Goal: Task Accomplishment & Management: Use online tool/utility

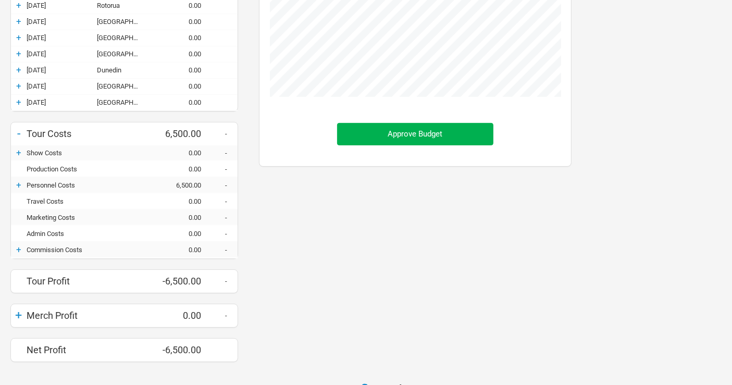
scroll to position [266, 0]
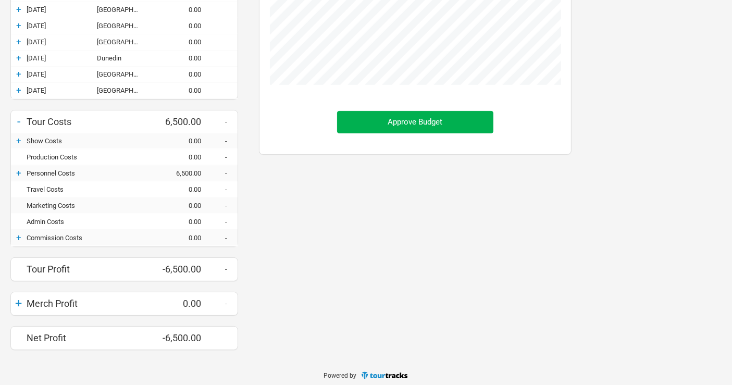
click at [18, 170] on div "+" at bounding box center [19, 173] width 16 height 10
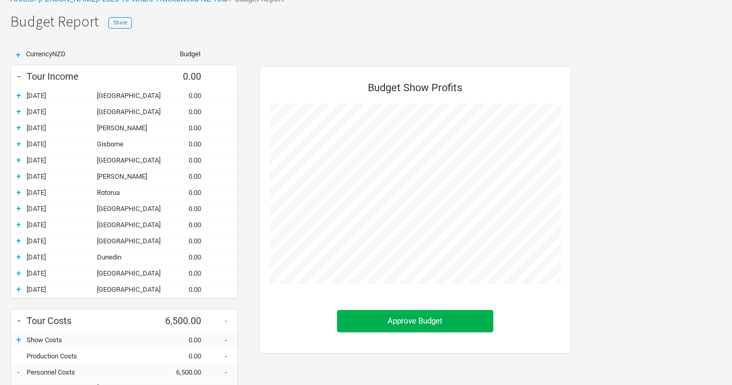
scroll to position [0, 0]
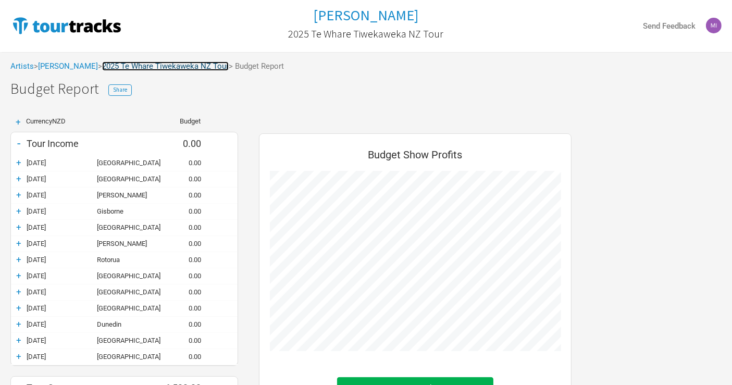
click at [166, 66] on link "2025 Te Whare Tiwekaweka NZ Tour" at bounding box center [165, 65] width 127 height 9
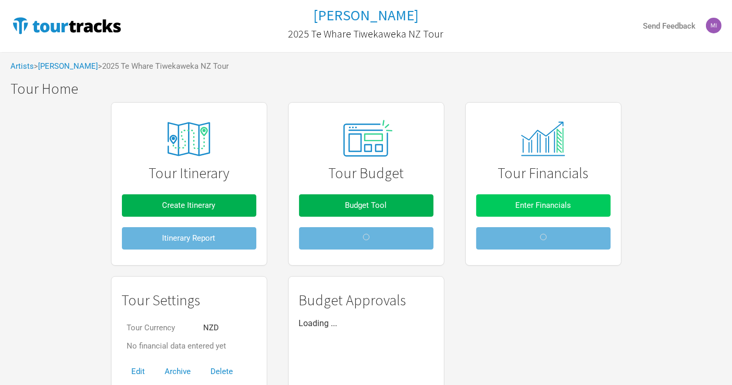
click at [551, 204] on span "Enter Financials" at bounding box center [543, 205] width 56 height 9
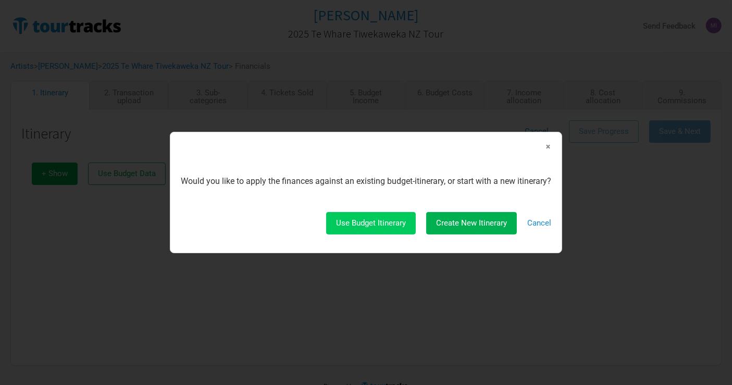
click at [367, 227] on span "Use Budget Itinerary" at bounding box center [371, 222] width 70 height 9
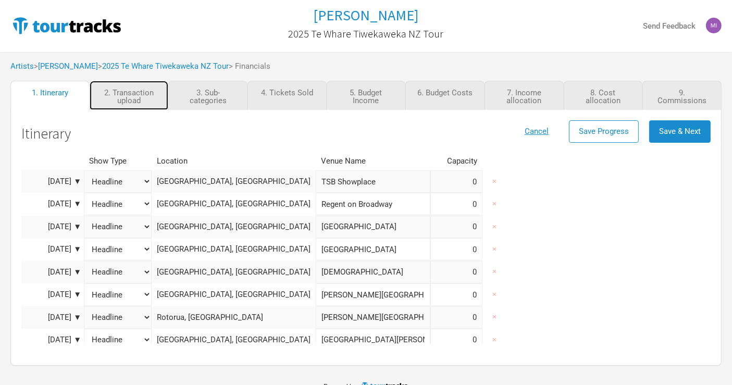
click at [127, 91] on link "2. Transaction upload" at bounding box center [129, 95] width 79 height 29
click at [673, 133] on span "Save & Next" at bounding box center [680, 131] width 42 height 9
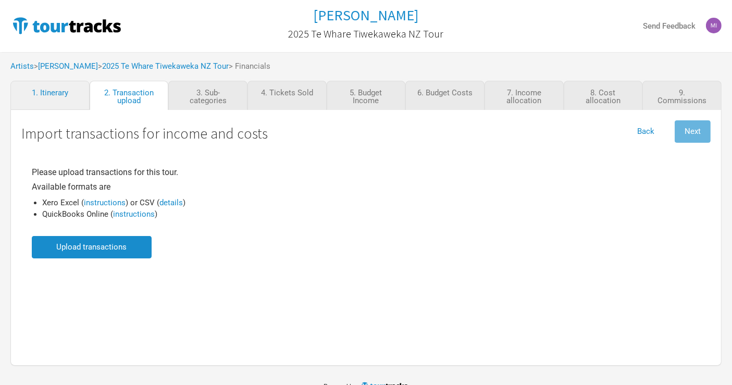
click at [122, 249] on input "file" at bounding box center [92, 247] width 120 height 22
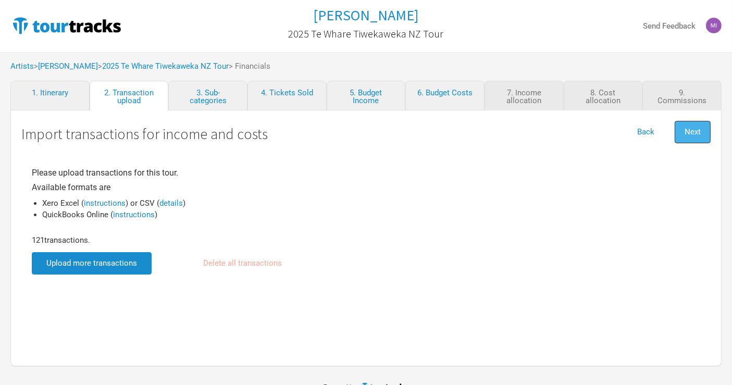
click at [697, 131] on span "Next" at bounding box center [693, 131] width 16 height 9
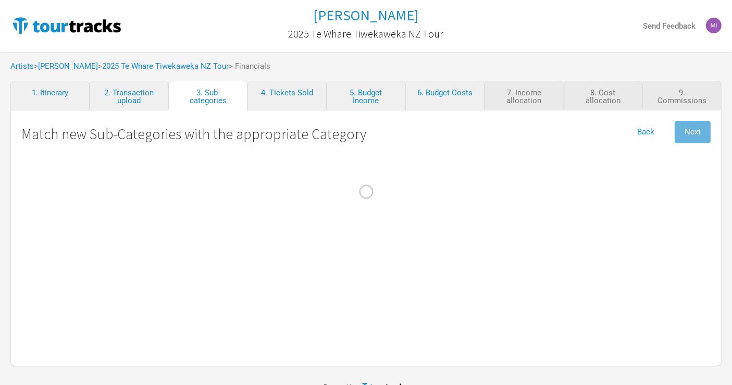
select Crew "Travel"
select Band "Travel"
select Fuel "Travel"
select Engineer "Personnel"
select Baggage "Travel"
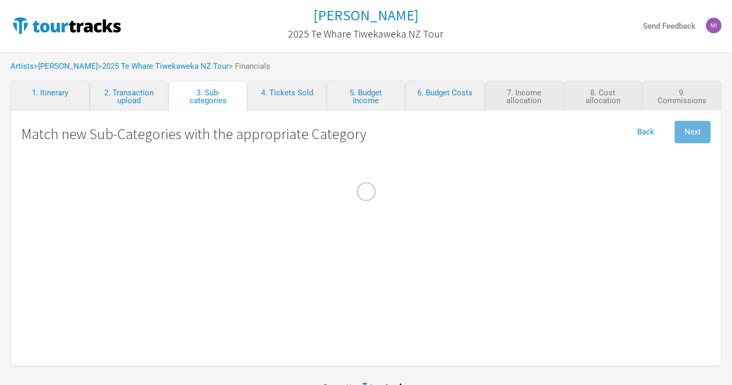
select Fees "Merch Costs"
select Commissions "Merch Costs"
select Expenses "Merch Costs"
select Touring "Merch Income"
select Fares "Travel"
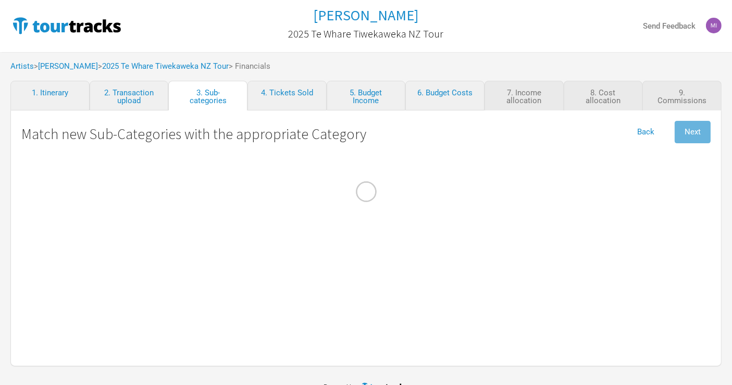
select select "Travel"
select NZ "Performance"
select select "Production"
select Act "Show Costs"
select Ground "Travel"
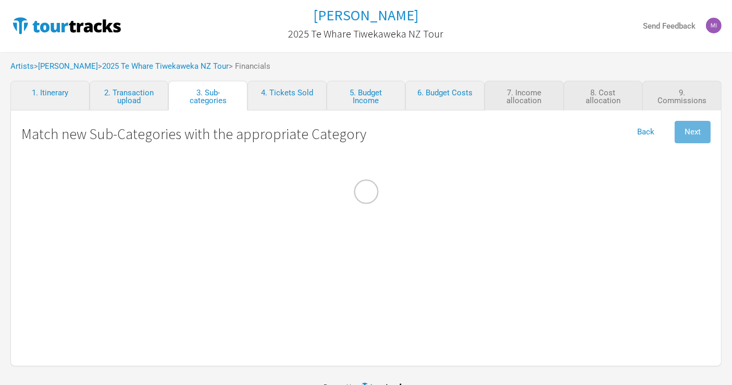
select select "Travel"
select Internet "Admin"
select Meals "Travel"
select select "Travel"
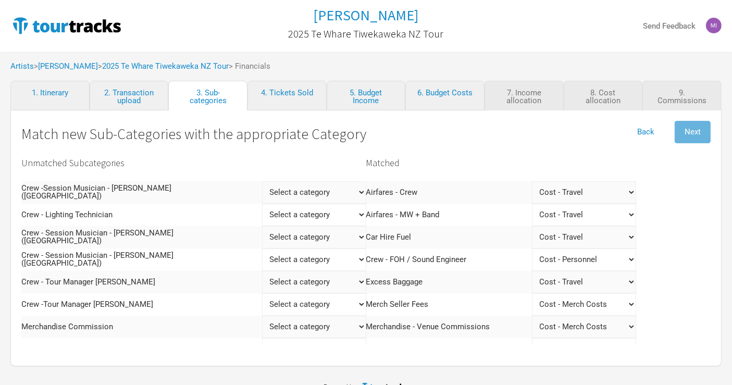
click at [262, 191] on \(NZ\) "Select a category Income - Performance Income - Other Income Cost - Show Costs …" at bounding box center [314, 192] width 104 height 22
select \(NZ\) "Personnel"
select \(NZ\)
select \(NZ\) "Personnel"
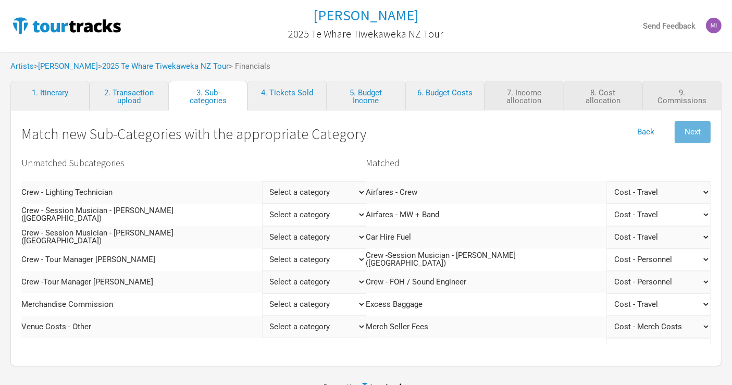
drag, startPoint x: 261, startPoint y: 194, endPoint x: 261, endPoint y: 200, distance: 5.7
click at [262, 194] on Technician "Select a category Income - Performance Income - Other Income Cost - Show Costs …" at bounding box center [314, 192] width 104 height 22
select Technician "Personnel"
select Technician
select Technician "Personnel"
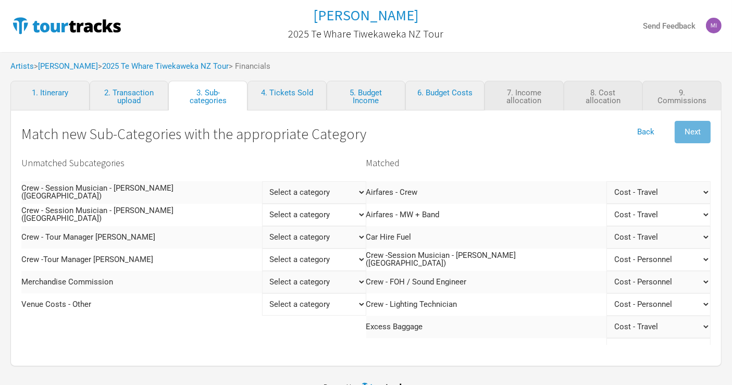
click at [262, 193] on \(AU\) "Select a category Income - Performance Income - Other Income Cost - Show Costs …" at bounding box center [314, 192] width 104 height 22
select \(AU\) "Personnel"
select \(AU\)
select \(AU\) "Personnel"
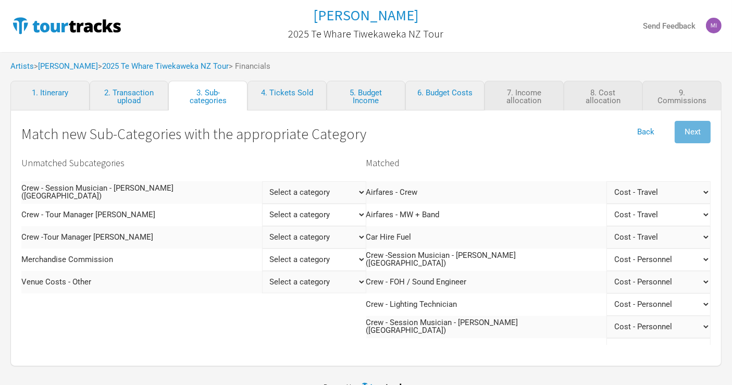
click at [262, 195] on \(NZ\) "Select a category Income - Performance Income - Other Income Cost - Show Costs …" at bounding box center [314, 192] width 104 height 22
select \(NZ\) "Personnel"
select \(NZ\)
select \(NZ\) "Personnel"
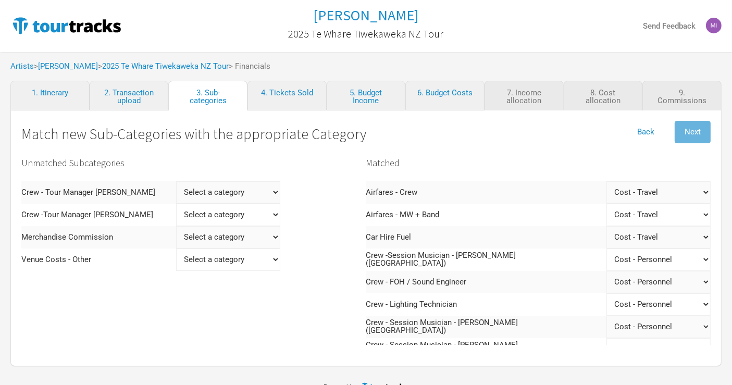
click at [239, 194] on Keane "Select a category Income - Performance Income - Other Income Cost - Show Costs …" at bounding box center [228, 192] width 104 height 22
select Keane "Personnel"
select Keane
select Keane "Personnel"
click at [217, 191] on Haka "Select a category Income - Performance Income - Other Income Cost - Show Costs …" at bounding box center [226, 192] width 104 height 22
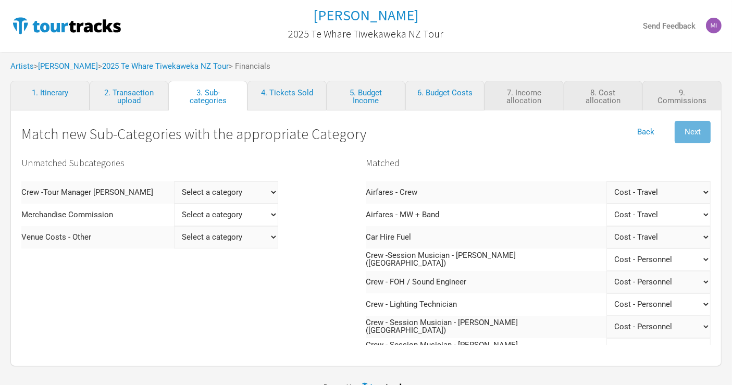
select Haka "Personnel"
select Haka
select Haka "Personnel"
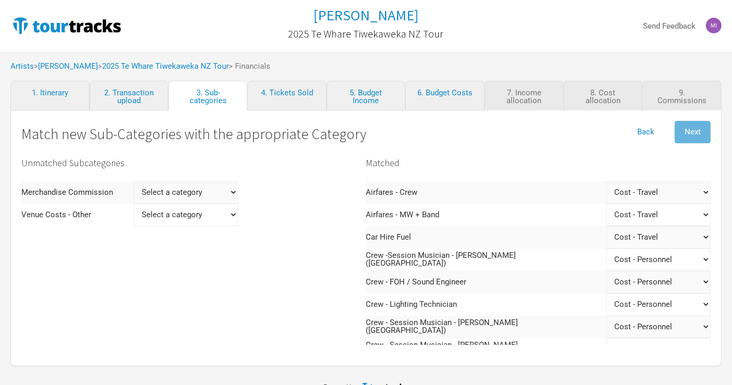
click at [212, 191] on Commission "Select a category Income - Performance Income - Other Income Cost - Show Costs …" at bounding box center [186, 192] width 104 height 22
select Commission "Merch Costs"
select Commission
select Commission "Merch Costs"
click at [183, 189] on Other "Select a category Income - Performance Income - Other Income Cost - Show Costs …" at bounding box center [164, 192] width 104 height 22
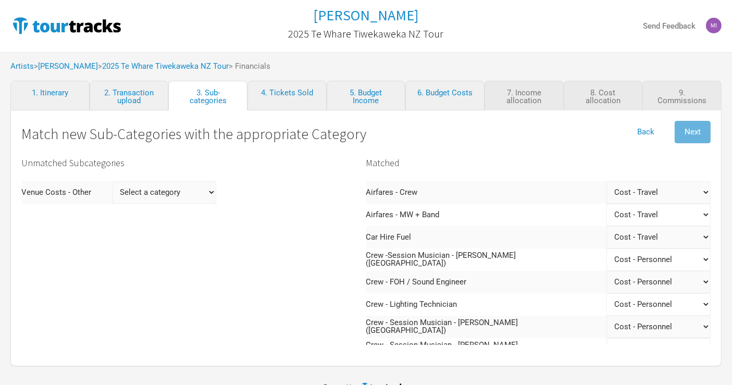
select Other "Show Costs"
select Other
select Other "Show Costs"
click at [690, 133] on span "Next" at bounding box center [693, 131] width 16 height 9
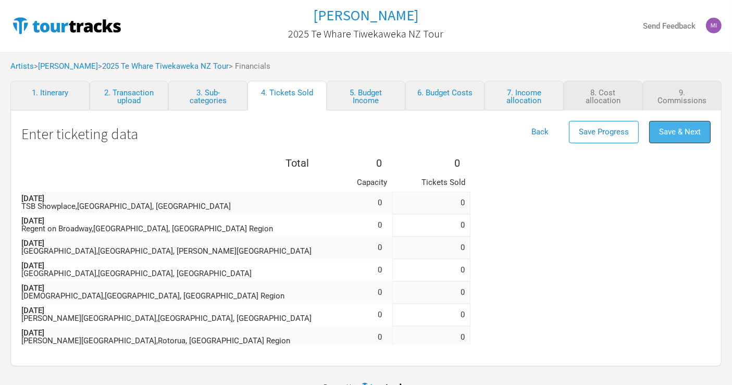
click at [670, 127] on button "Save & Next" at bounding box center [679, 132] width 61 height 22
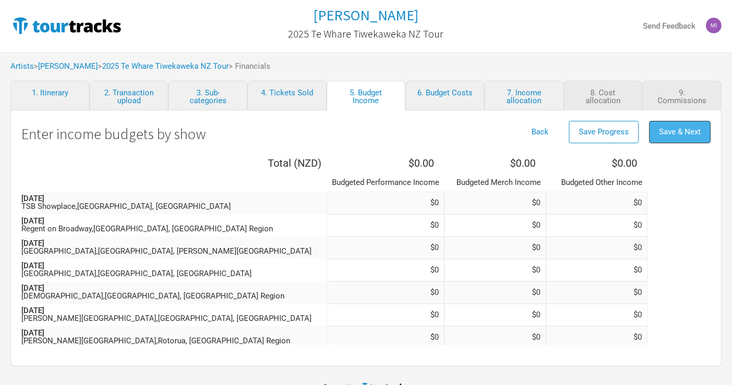
click at [671, 139] on button "Save & Next" at bounding box center [679, 132] width 61 height 22
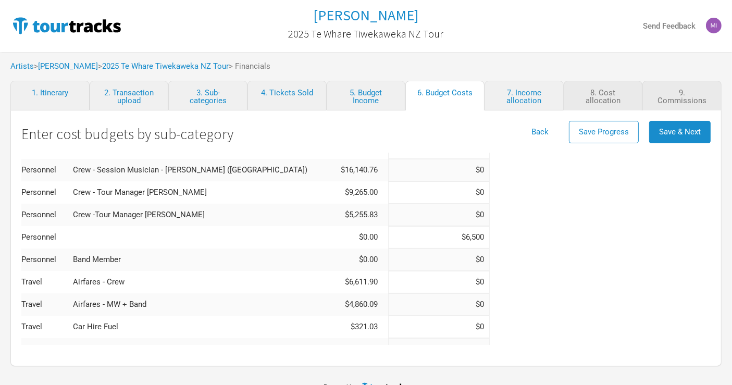
scroll to position [231, 0]
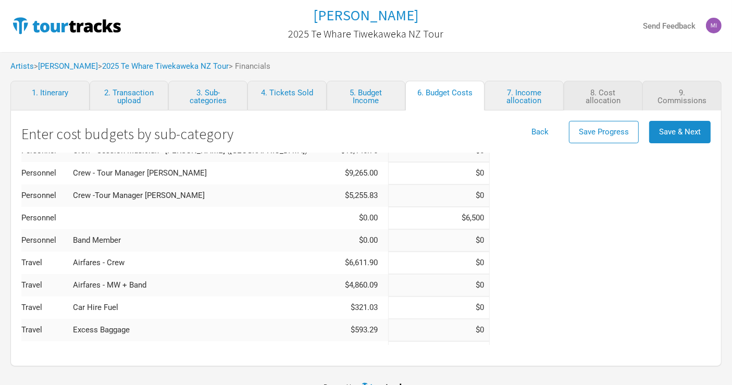
click at [388, 216] on input "$6,500" at bounding box center [439, 218] width 102 height 22
type input "$60,500"
click at [388, 218] on input "$60,500" at bounding box center [439, 218] width 102 height 22
type input "$0"
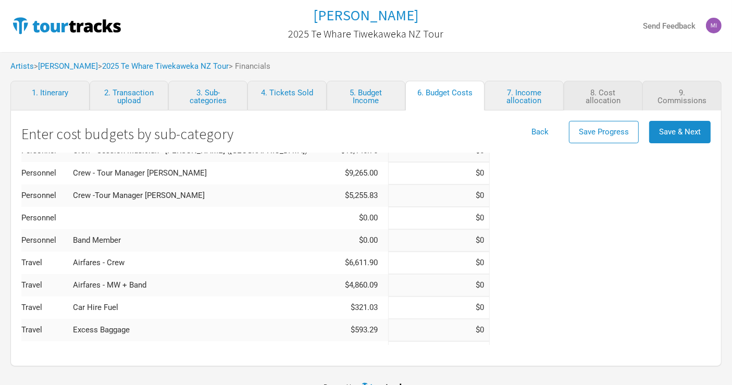
click at [530, 251] on div "Total ( NZD ) $136,901.62 $0.00 Category Actual Budgeted Show Costs Support Act…" at bounding box center [366, 288] width 690 height 734
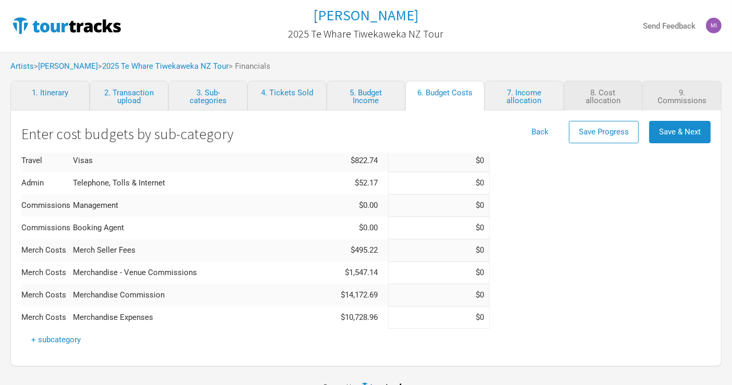
scroll to position [540, 0]
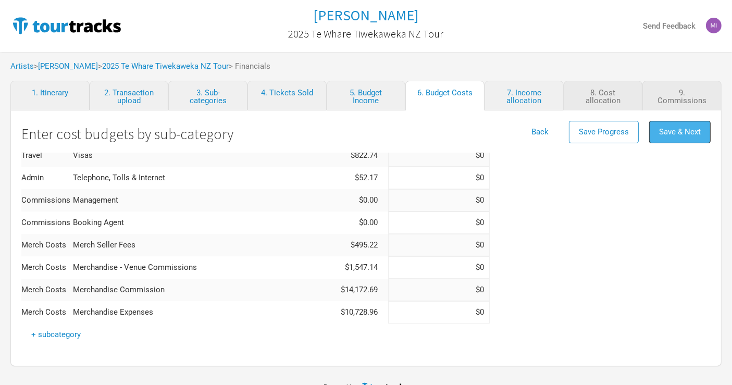
click at [695, 126] on button "Save & Next" at bounding box center [679, 132] width 61 height 22
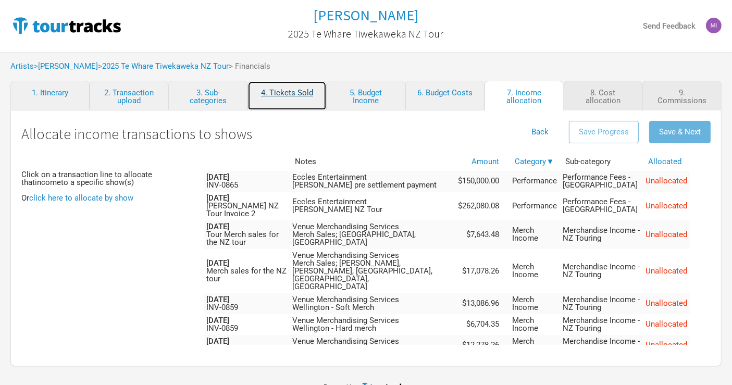
click at [298, 97] on link "4. Tickets Sold" at bounding box center [287, 96] width 79 height 30
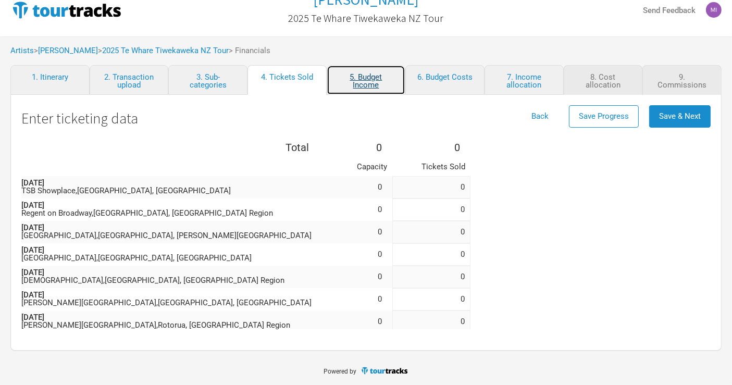
click at [364, 80] on link "5. Budget Income" at bounding box center [366, 80] width 79 height 30
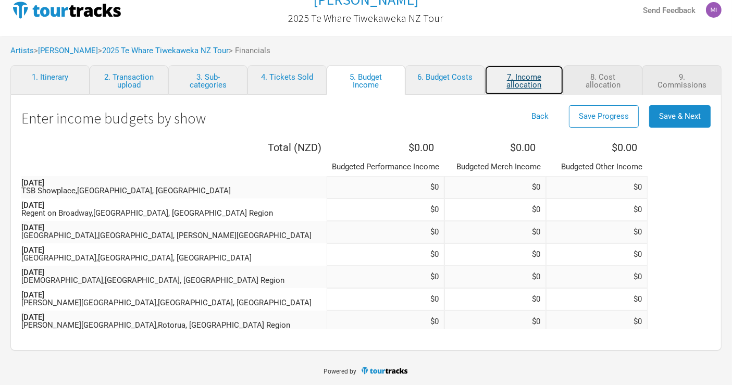
click at [516, 78] on link "7. Income allocation" at bounding box center [524, 80] width 79 height 30
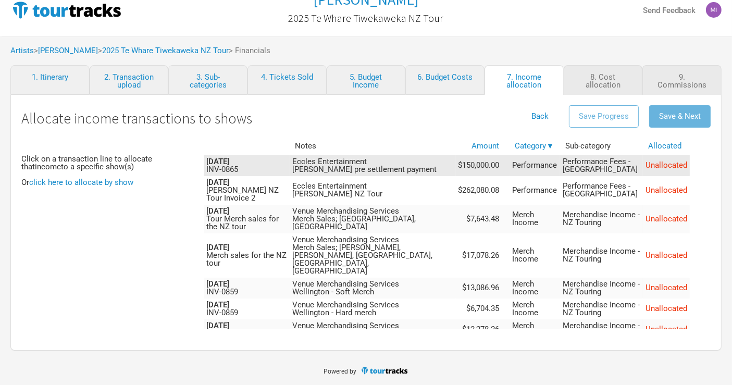
click at [428, 165] on td "Eccles Entertainment [PERSON_NAME] pre settlement payment" at bounding box center [373, 165] width 166 height 21
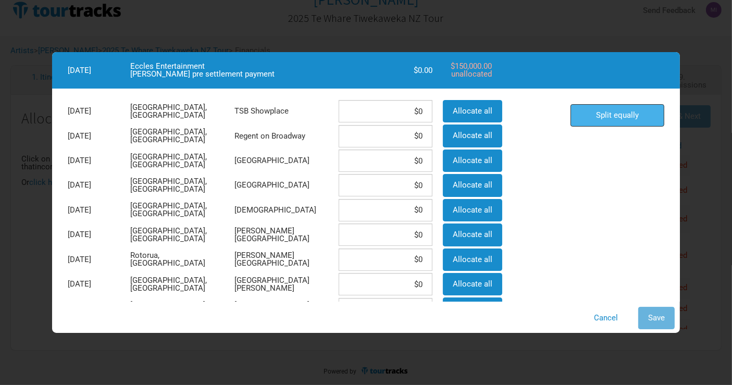
click at [630, 117] on button "Split equally" at bounding box center [618, 115] width 94 height 22
type input "$11,538.46"
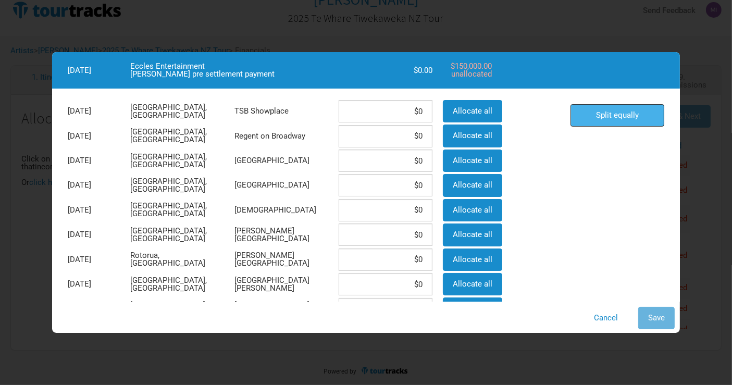
type input "$11,538.46"
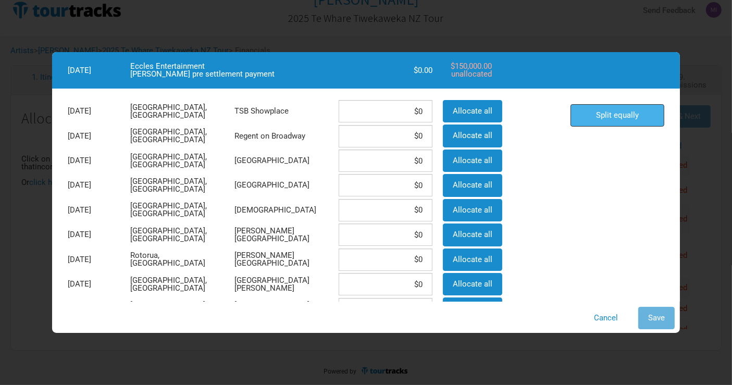
type input "$11,538.46"
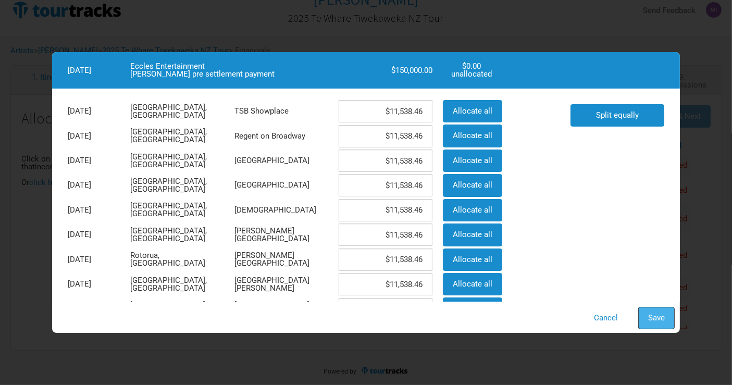
click at [647, 313] on button "Save" at bounding box center [656, 318] width 36 height 22
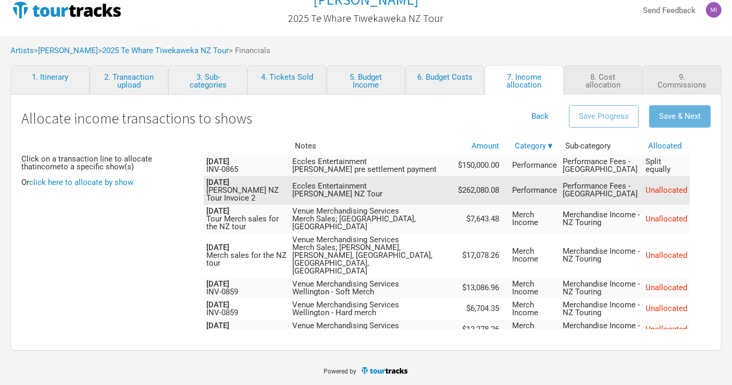
click at [430, 192] on td "Eccles Entertainment [PERSON_NAME] NZ Tour" at bounding box center [373, 190] width 166 height 29
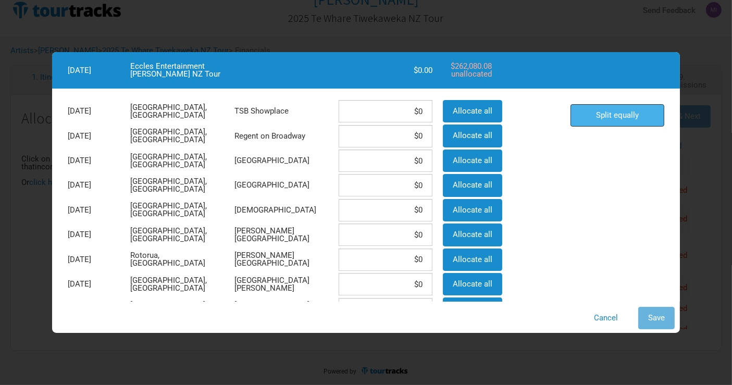
click at [632, 112] on button "Split equally" at bounding box center [618, 115] width 94 height 22
type input "$20,160.00"
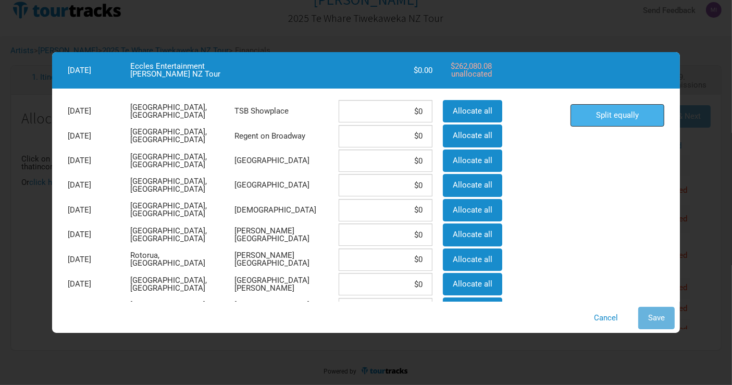
type input "$20,160.00"
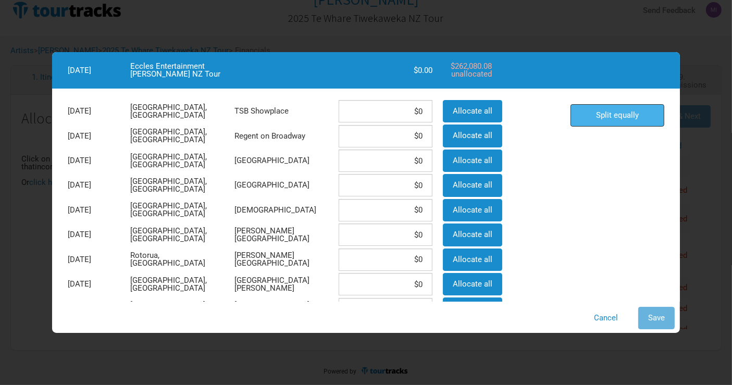
type input "$20,160.00"
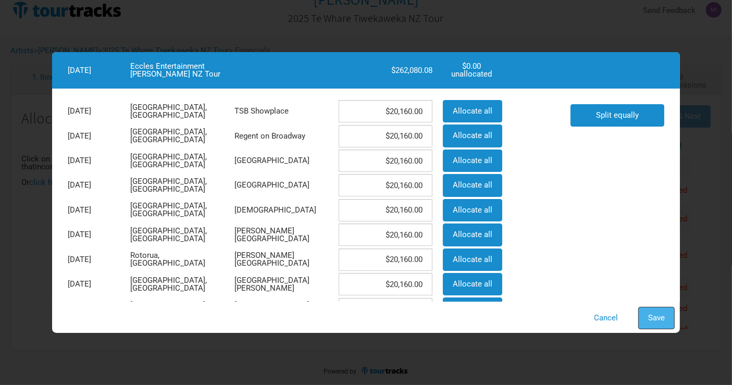
click at [655, 328] on button "Save" at bounding box center [656, 318] width 36 height 22
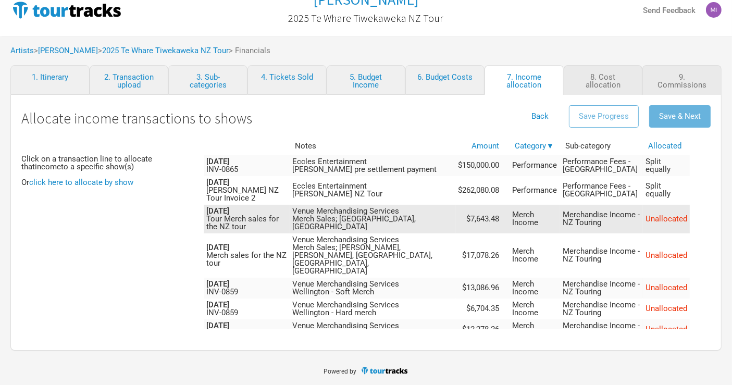
click at [446, 215] on td "Venue Merchandising Services Merch Sales; [GEOGRAPHIC_DATA], [GEOGRAPHIC_DATA]" at bounding box center [373, 219] width 166 height 29
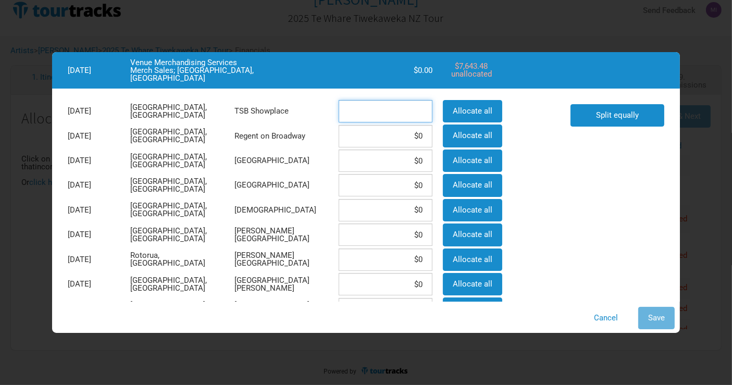
click at [396, 112] on input at bounding box center [386, 111] width 94 height 22
paste input "$3,821.74"
type input "$3,821.74"
click at [401, 133] on input at bounding box center [386, 136] width 94 height 22
paste input "$3,821.74"
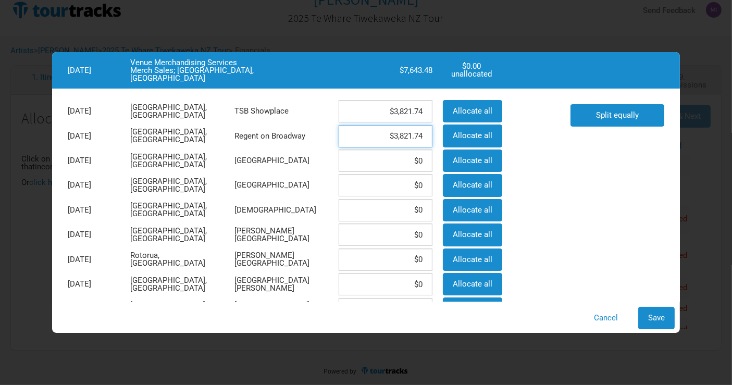
type input "$3,821.74"
click at [616, 172] on div "Split equally" at bounding box center [617, 259] width 104 height 321
click at [661, 326] on button "Save" at bounding box center [656, 318] width 36 height 22
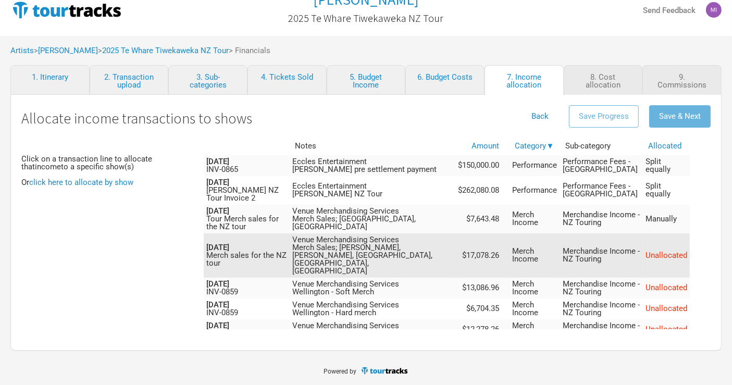
click at [451, 245] on td "Venue Merchandising Services Merch Sales; [GEOGRAPHIC_DATA], [GEOGRAPHIC_DATA],…" at bounding box center [373, 255] width 166 height 44
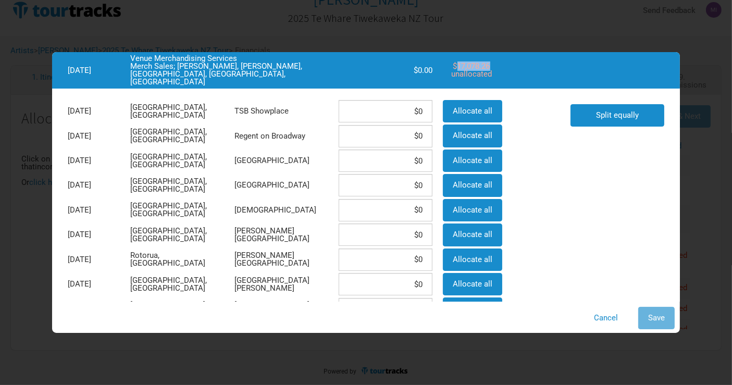
drag, startPoint x: 492, startPoint y: 64, endPoint x: 487, endPoint y: 70, distance: 7.7
click at [454, 65] on div "$17,078.26 unallocated" at bounding box center [472, 70] width 68 height 18
copy div "$17,078.26"
click at [370, 162] on input at bounding box center [386, 161] width 94 height 22
paste input "$3,415.65"
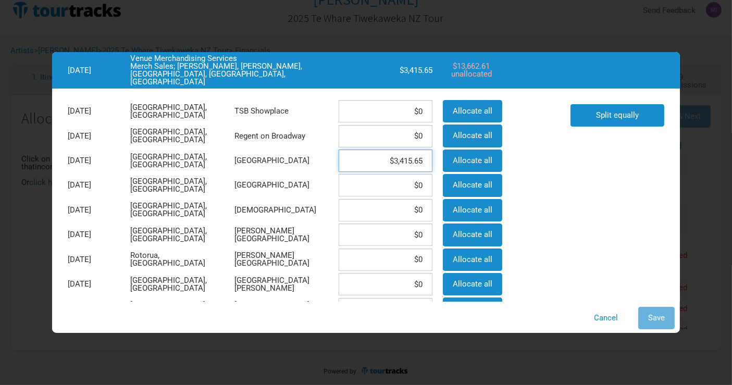
type input "$3,415.65"
click at [366, 187] on input at bounding box center [386, 185] width 94 height 22
paste input "$3,415.65"
type input "$3,415.65"
click at [363, 211] on input at bounding box center [386, 210] width 94 height 22
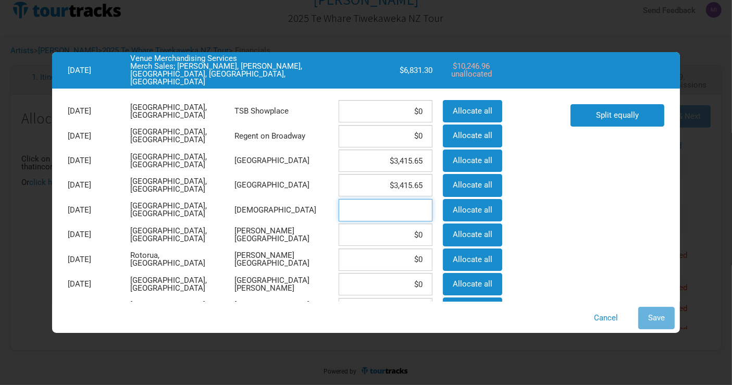
paste input "$3,415.65"
type input "$3,415.65"
click at [363, 233] on input at bounding box center [386, 235] width 94 height 22
paste input "$3,415.65"
type input "$3,415.65"
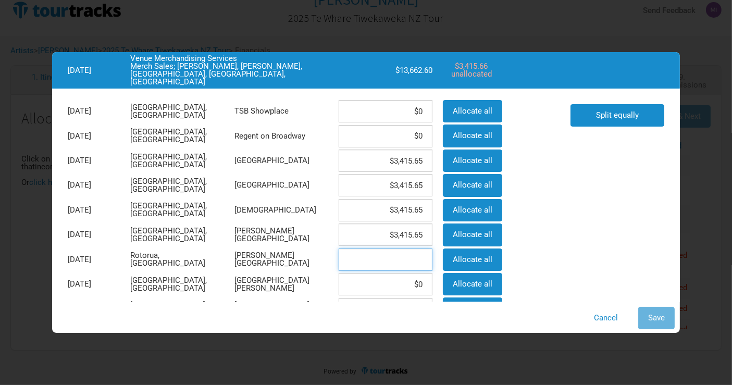
click at [374, 256] on input at bounding box center [386, 260] width 94 height 22
paste input "$3,415.65"
click at [425, 261] on input "$3,415.65" at bounding box center [386, 260] width 94 height 22
type input "$3,415.66"
click at [619, 259] on div "Split equally" at bounding box center [617, 259] width 104 height 321
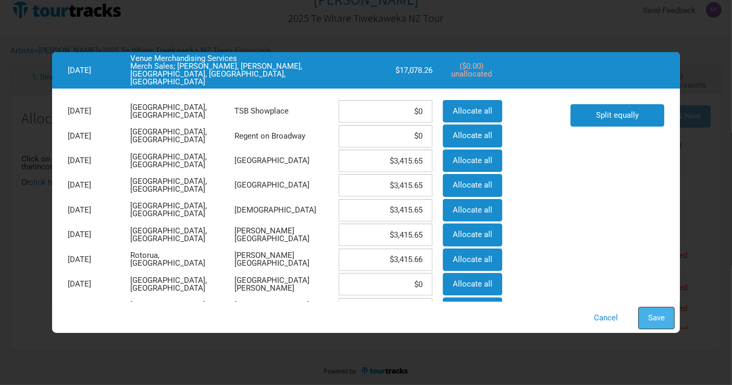
click at [657, 313] on button "Save" at bounding box center [656, 318] width 36 height 22
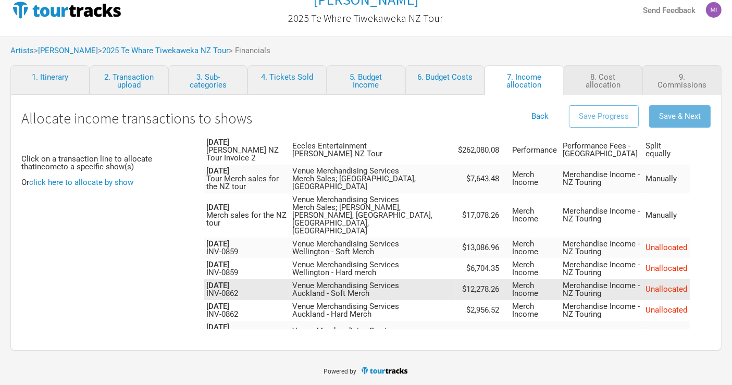
scroll to position [58, 0]
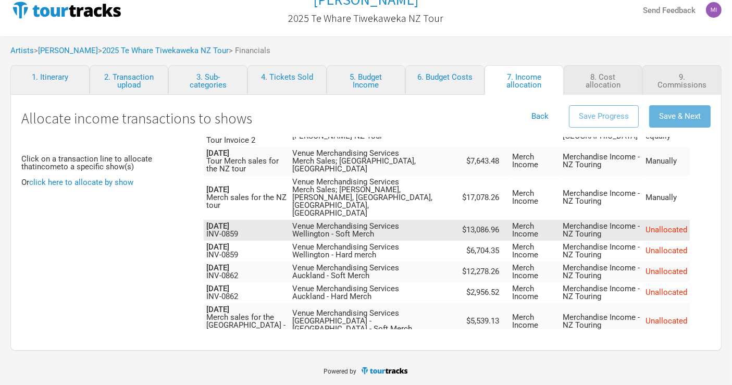
click at [428, 220] on td "Venue Merchandising Services [GEOGRAPHIC_DATA] - Soft Merch" at bounding box center [373, 230] width 166 height 21
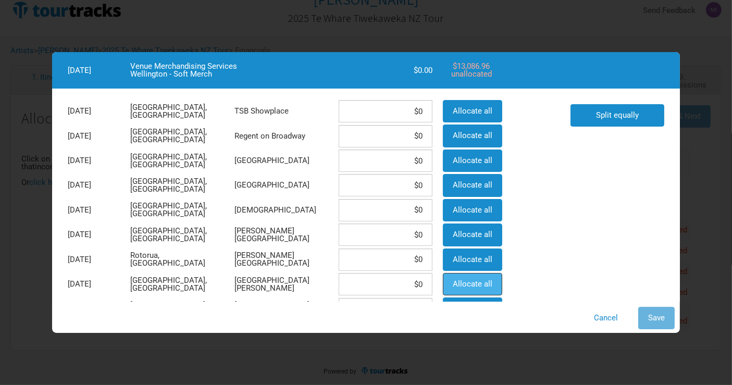
click at [461, 288] on button "Allocate all" at bounding box center [472, 284] width 59 height 22
type input "$13,086.96"
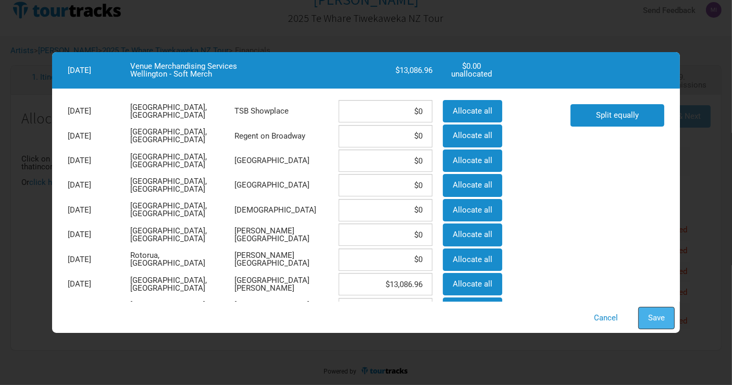
click at [649, 319] on span "Save" at bounding box center [656, 317] width 17 height 9
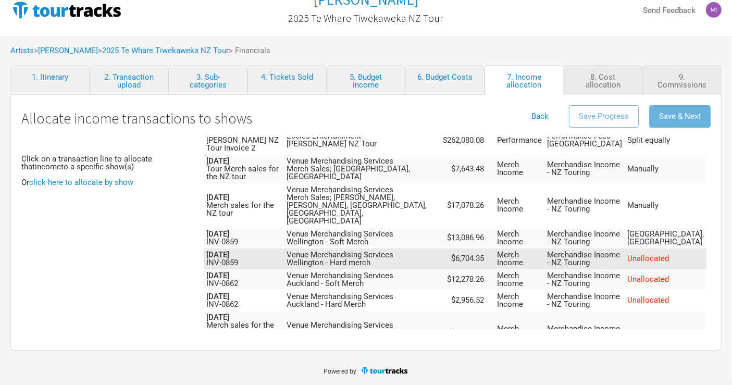
click at [415, 249] on td "Venue Merchandising Services [GEOGRAPHIC_DATA] - Hard merch" at bounding box center [362, 259] width 156 height 21
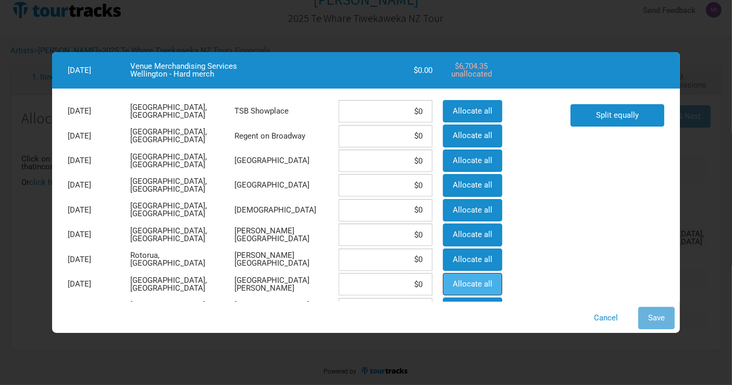
click at [477, 280] on span "Allocate all" at bounding box center [473, 283] width 40 height 9
type input "$6,704.35"
click at [657, 317] on span "Save" at bounding box center [656, 317] width 17 height 9
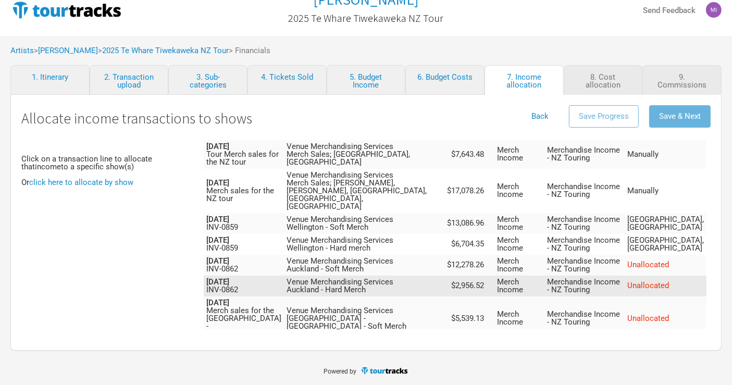
scroll to position [116, 0]
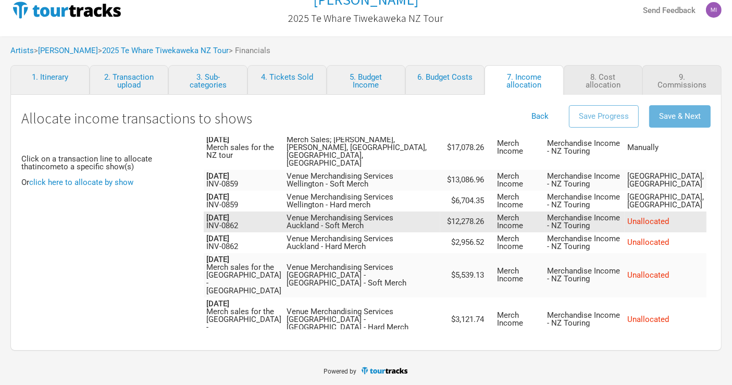
click at [415, 218] on td "Venue Merchandising Services [GEOGRAPHIC_DATA] - Soft Merch" at bounding box center [362, 222] width 156 height 21
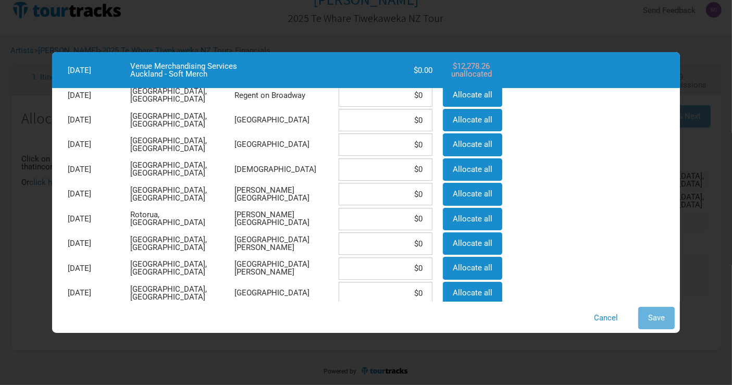
scroll to position [58, 0]
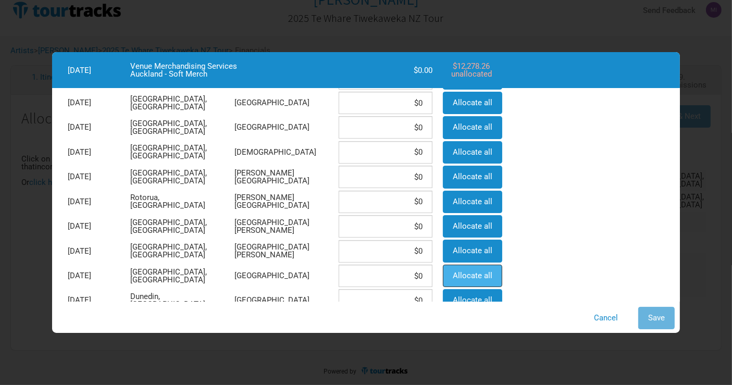
click at [472, 271] on span "Allocate all" at bounding box center [473, 275] width 40 height 9
type input "$12,278.26"
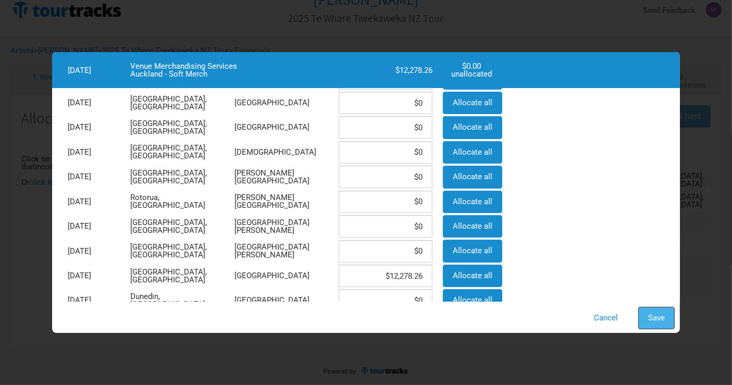
click at [652, 318] on span "Save" at bounding box center [656, 317] width 17 height 9
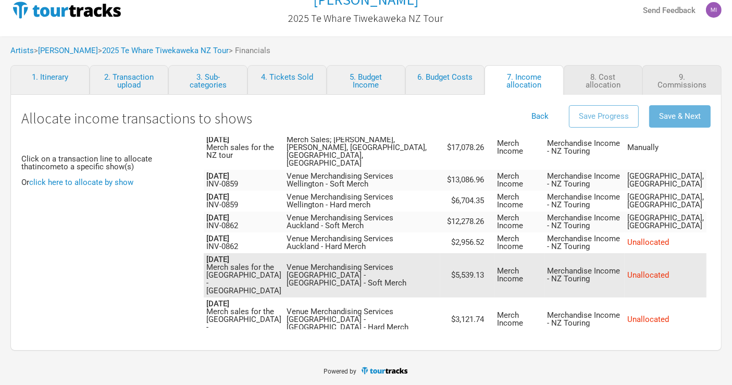
scroll to position [174, 0]
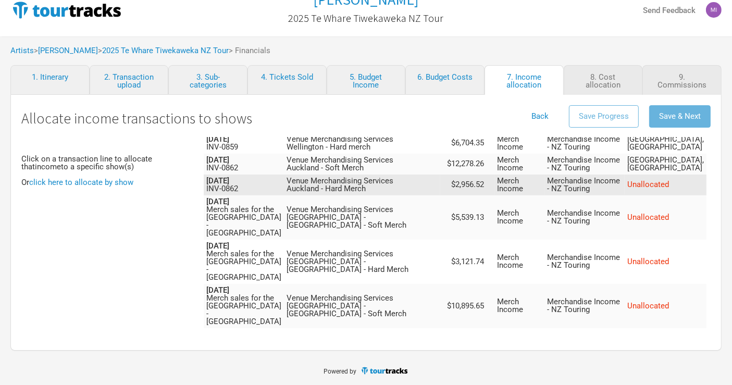
click at [424, 190] on td "Venue Merchandising Services [GEOGRAPHIC_DATA] - Hard Merch" at bounding box center [362, 185] width 156 height 21
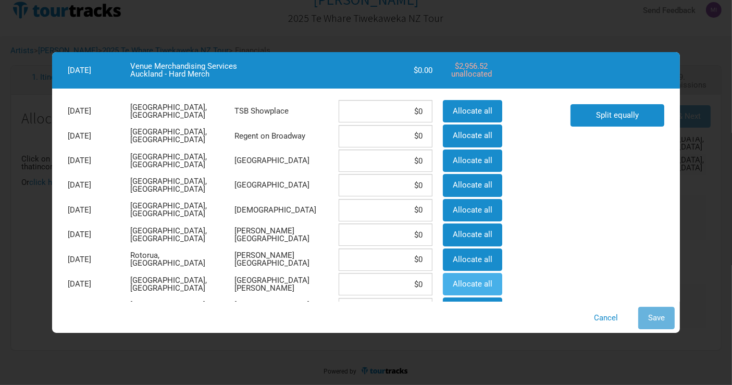
scroll to position [58, 0]
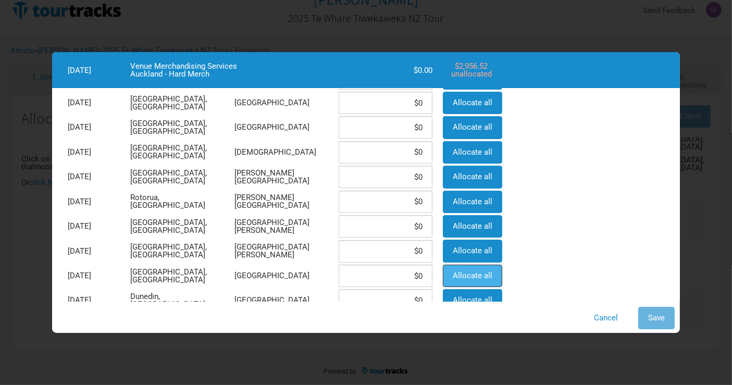
click at [489, 272] on span "Allocate all" at bounding box center [473, 275] width 40 height 9
type input "$2,956.52"
click at [660, 321] on span "Save" at bounding box center [656, 317] width 17 height 9
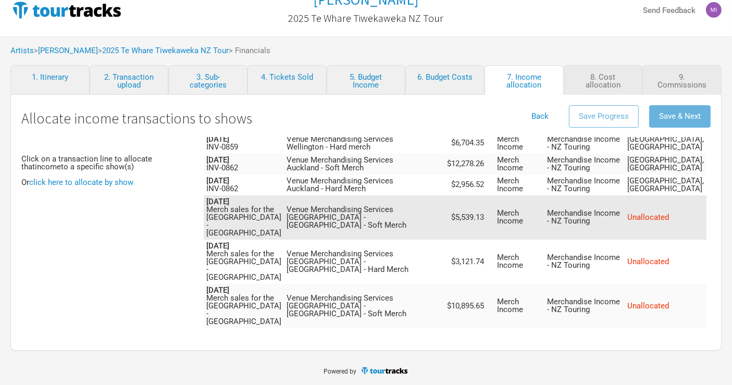
click at [439, 222] on td "Venue Merchandising Services [GEOGRAPHIC_DATA] - [GEOGRAPHIC_DATA] - Soft Merch" at bounding box center [362, 217] width 156 height 44
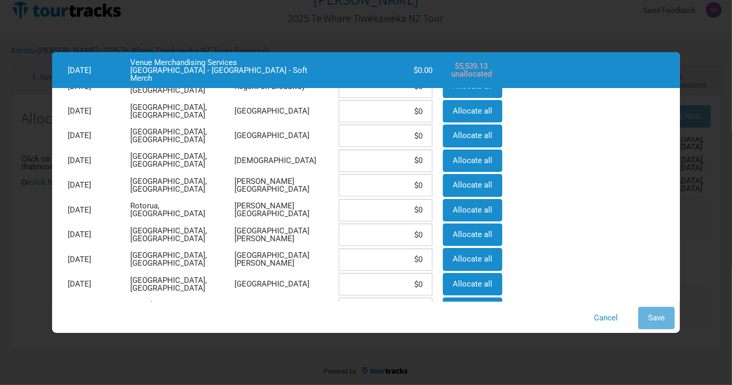
scroll to position [116, 0]
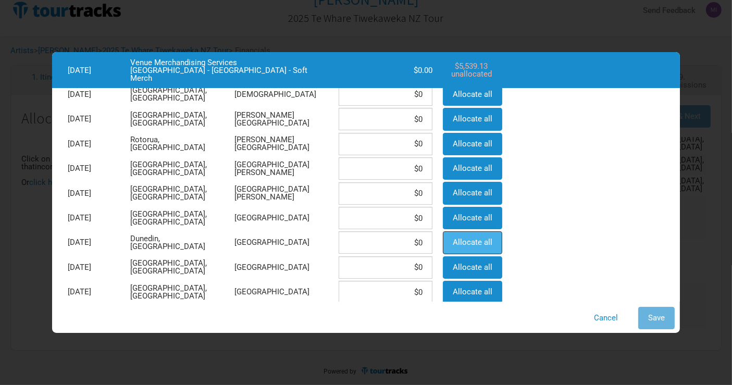
click at [469, 239] on span "Allocate all" at bounding box center [473, 242] width 40 height 9
type input "$5,539.13"
click at [651, 317] on span "Save" at bounding box center [656, 317] width 17 height 9
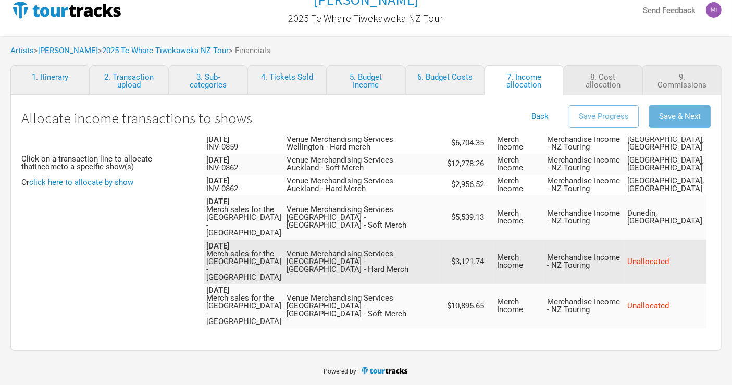
click at [439, 255] on td "Venue Merchandising Services [GEOGRAPHIC_DATA] - [GEOGRAPHIC_DATA] - Hard Merch" at bounding box center [362, 262] width 156 height 44
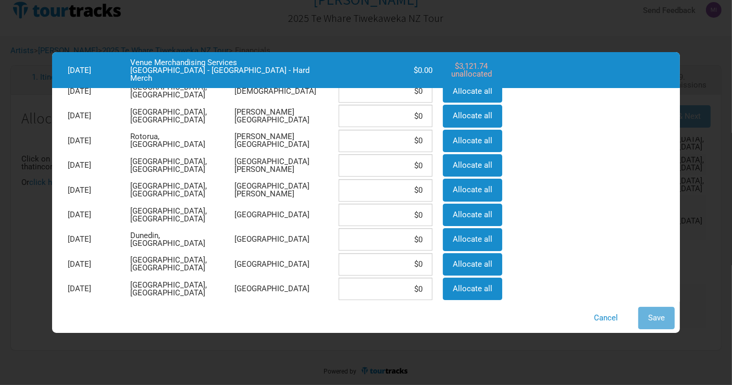
scroll to position [136, 0]
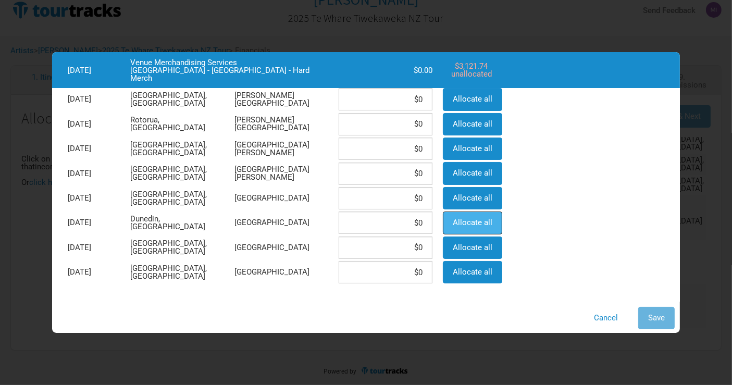
drag, startPoint x: 476, startPoint y: 223, endPoint x: 509, endPoint y: 237, distance: 35.9
click at [476, 223] on span "Allocate all" at bounding box center [473, 222] width 40 height 9
type input "$3,121.74"
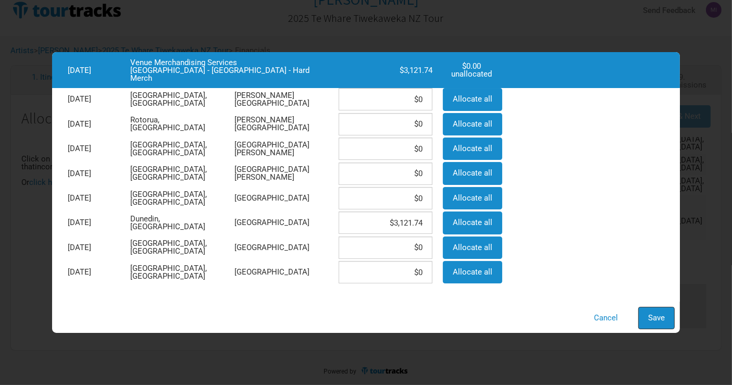
click at [646, 309] on button "Save" at bounding box center [656, 318] width 36 height 22
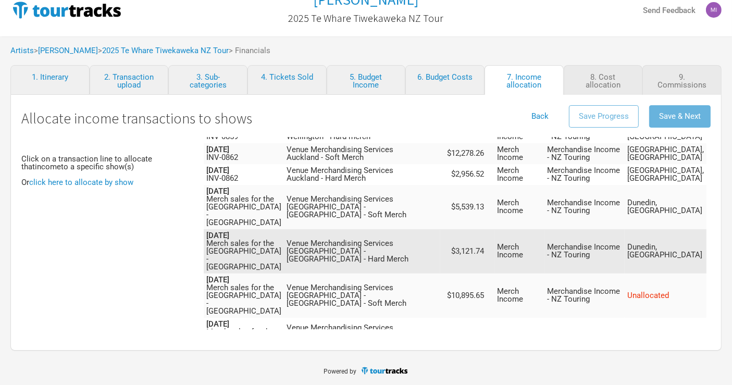
scroll to position [193, 0]
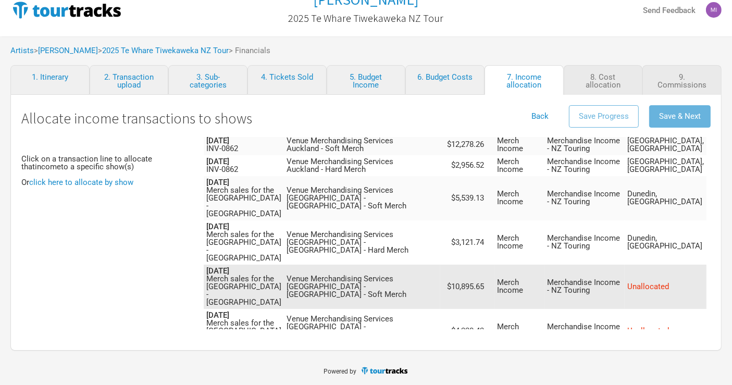
click at [438, 273] on td "Venue Merchandising Services [GEOGRAPHIC_DATA] - [GEOGRAPHIC_DATA] - Soft Merch" at bounding box center [362, 287] width 156 height 44
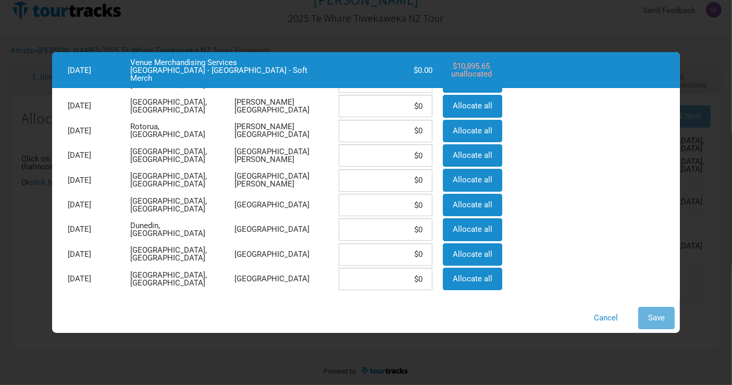
scroll to position [136, 0]
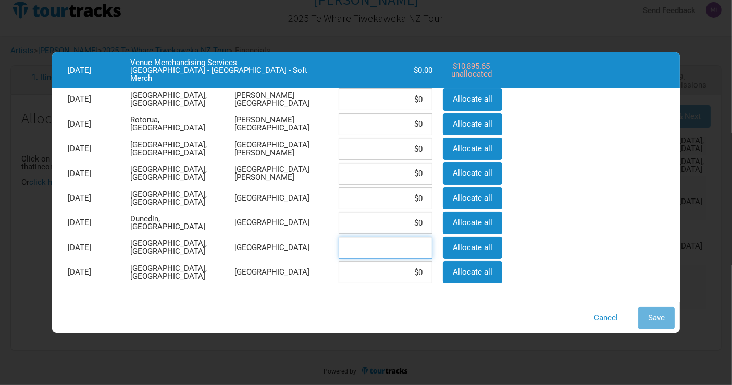
click at [384, 247] on input at bounding box center [386, 248] width 94 height 22
paste input "$5,447.83"
type input "$5,447.83"
click at [393, 269] on input at bounding box center [386, 272] width 94 height 22
paste input "$5,447.83"
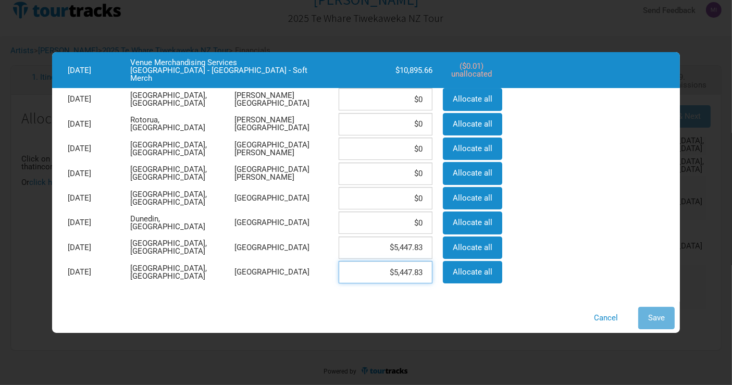
click at [424, 269] on input "$5,447.83" at bounding box center [386, 272] width 94 height 22
type input "$5,447.82"
click at [664, 321] on span "Save" at bounding box center [656, 317] width 17 height 9
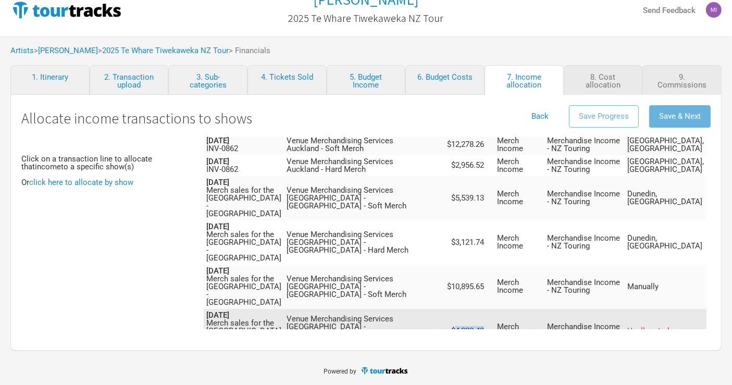
drag, startPoint x: 496, startPoint y: 310, endPoint x: 466, endPoint y: 313, distance: 30.4
click at [466, 313] on td "$4,330.43" at bounding box center [467, 331] width 54 height 44
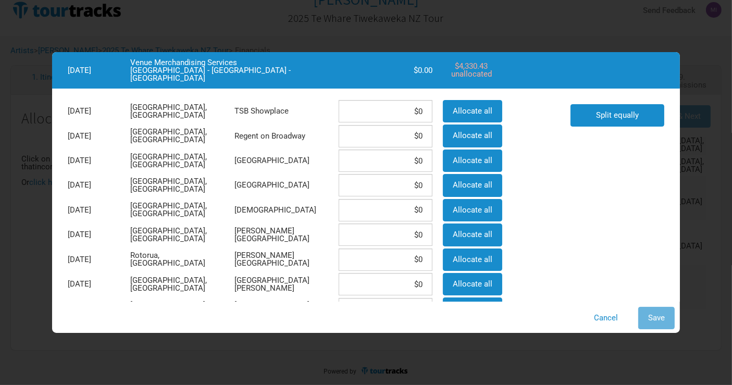
copy td "4,330.43"
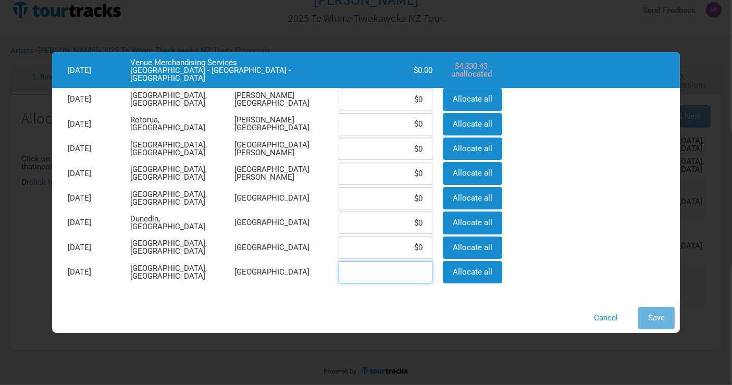
click at [385, 267] on input at bounding box center [386, 272] width 94 height 22
paste input "$2,165.22"
type input "$2,165.22"
click at [396, 247] on input at bounding box center [386, 248] width 94 height 22
paste input "$2,165.22"
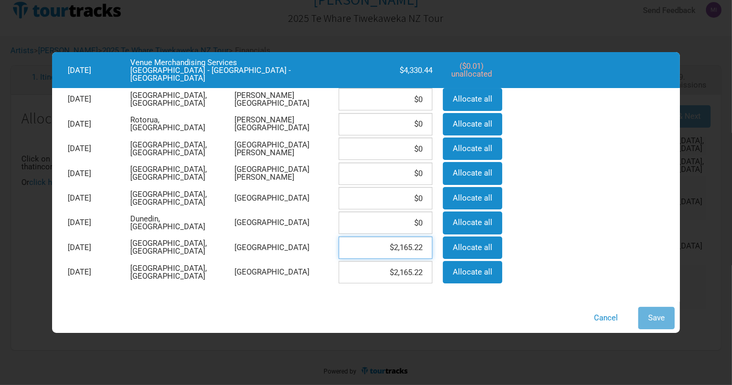
type input "$2,165.22"
click at [423, 272] on input "$2,165.22" at bounding box center [386, 272] width 94 height 22
type input "$2,165.21"
click at [650, 315] on span "Save" at bounding box center [656, 317] width 17 height 9
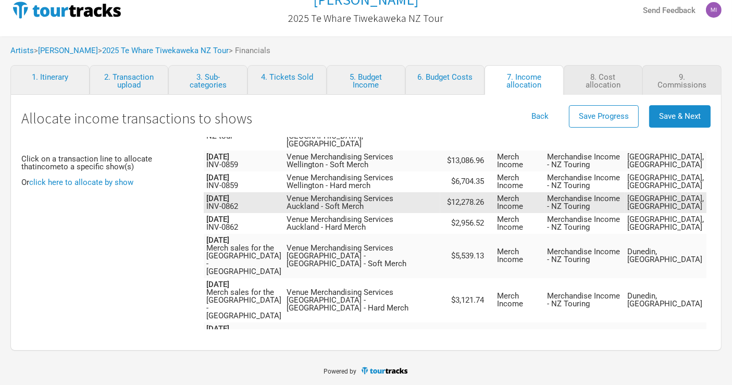
scroll to position [77, 0]
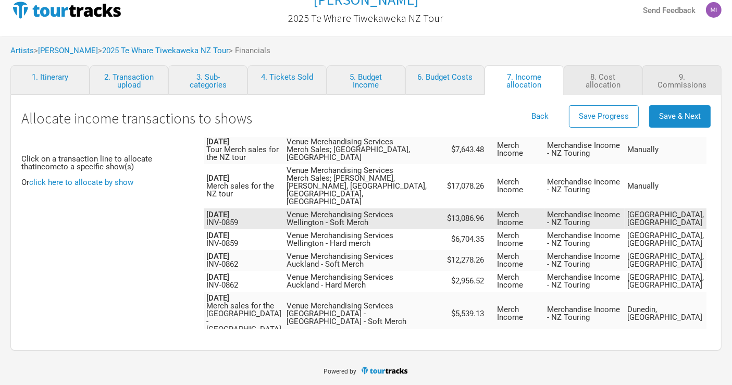
click at [430, 208] on td "Venue Merchandising Services [GEOGRAPHIC_DATA] - Soft Merch" at bounding box center [362, 218] width 156 height 21
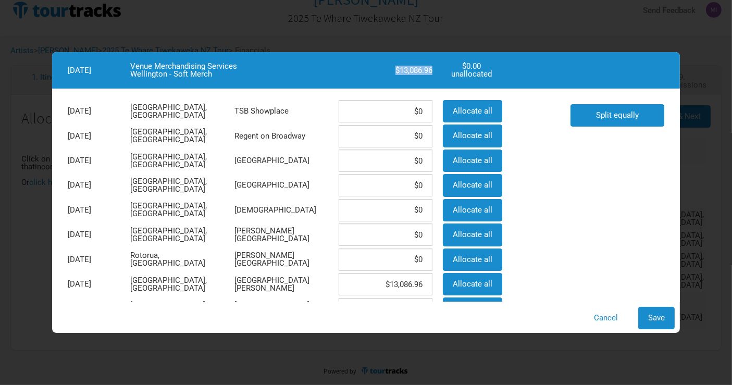
drag, startPoint x: 434, startPoint y: 68, endPoint x: 381, endPoint y: 73, distance: 53.0
click at [381, 73] on div "$13,086.96" at bounding box center [386, 71] width 104 height 10
copy div "$13,086.96"
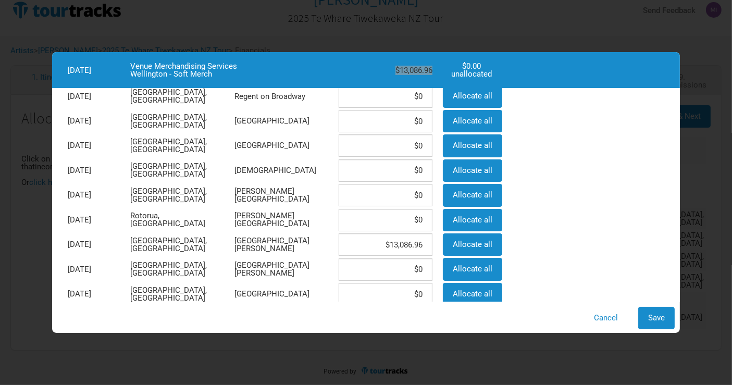
scroll to position [58, 0]
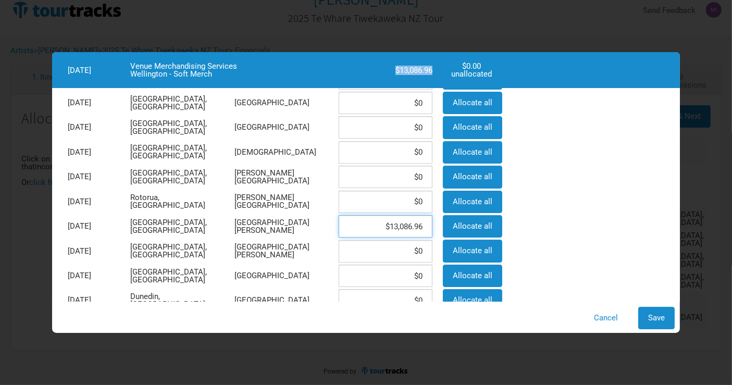
click at [403, 223] on input "$13,086.96" at bounding box center [386, 226] width 94 height 22
paste input "6,543.48"
type input "$6,543.48"
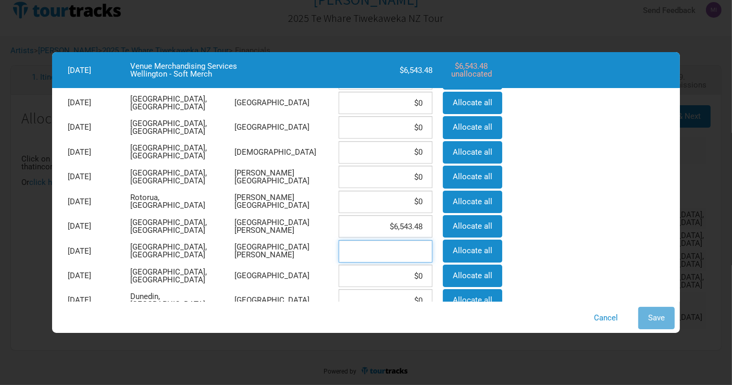
click at [400, 250] on input at bounding box center [386, 251] width 94 height 22
paste input "$6,543.48"
type input "$6,543.48"
click at [650, 319] on span "Save" at bounding box center [656, 317] width 17 height 9
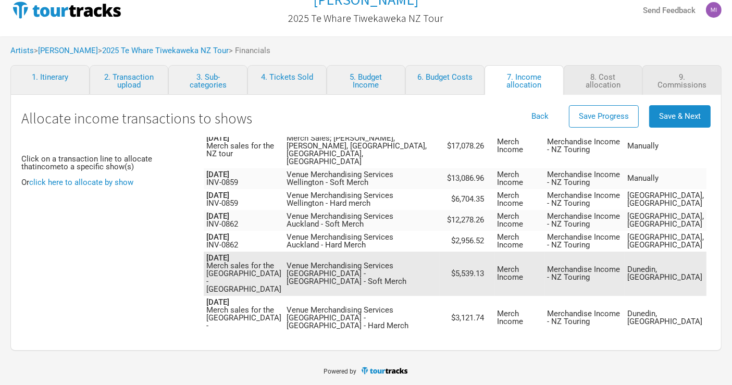
scroll to position [135, 0]
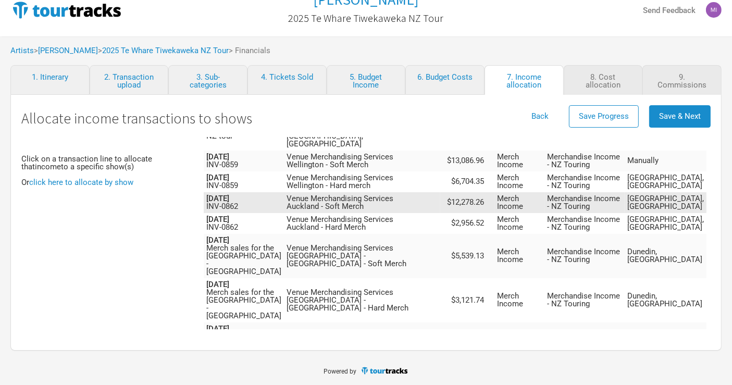
click at [417, 199] on td "Venue Merchandising Services [GEOGRAPHIC_DATA] - Soft Merch" at bounding box center [362, 202] width 156 height 21
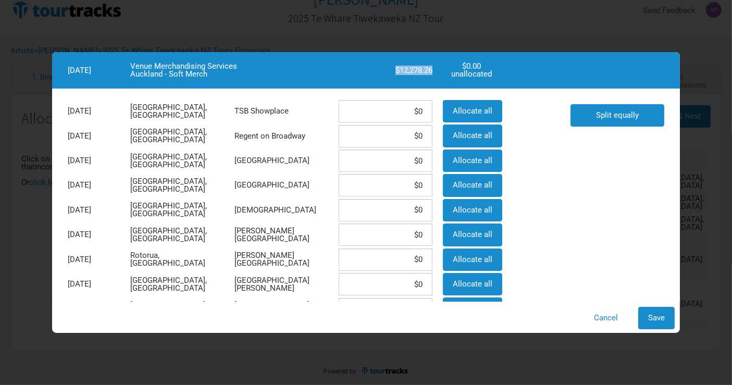
drag, startPoint x: 433, startPoint y: 70, endPoint x: 395, endPoint y: 73, distance: 38.7
click at [395, 73] on div "$12,278.26" at bounding box center [386, 71] width 104 height 10
copy div "$12,278.26"
click at [652, 315] on span "Save" at bounding box center [656, 317] width 17 height 9
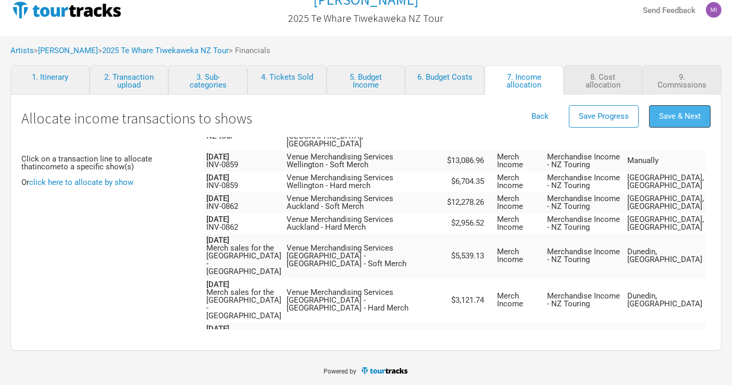
click at [685, 121] on button "Save & Next" at bounding box center [679, 116] width 61 height 22
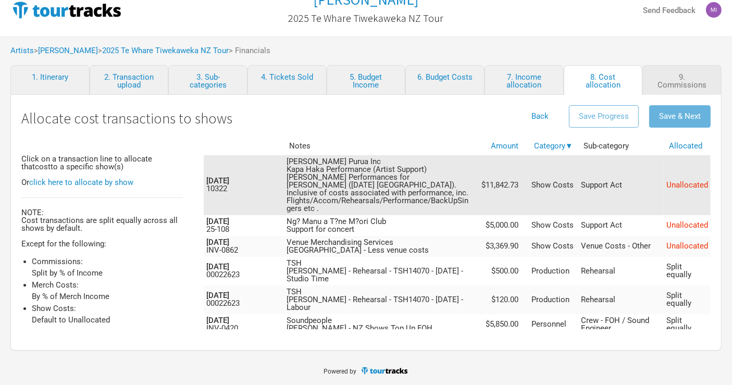
click at [468, 174] on td "[PERSON_NAME] Purua Inc Kapa Haka Performance (Artist Support) [PERSON_NAME] Pe…" at bounding box center [381, 185] width 195 height 60
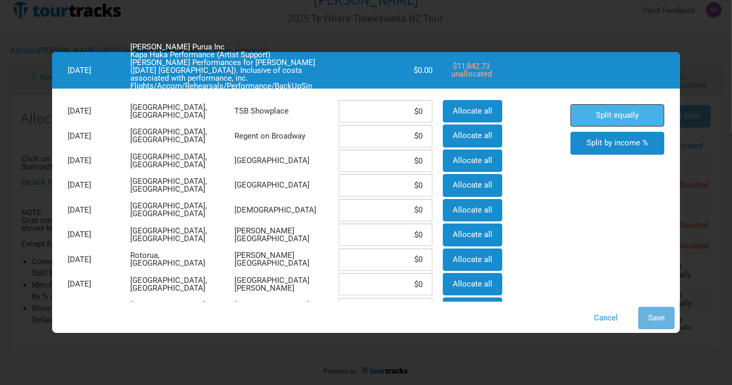
click at [614, 116] on span "Split equally" at bounding box center [617, 114] width 43 height 9
type input "$910.97"
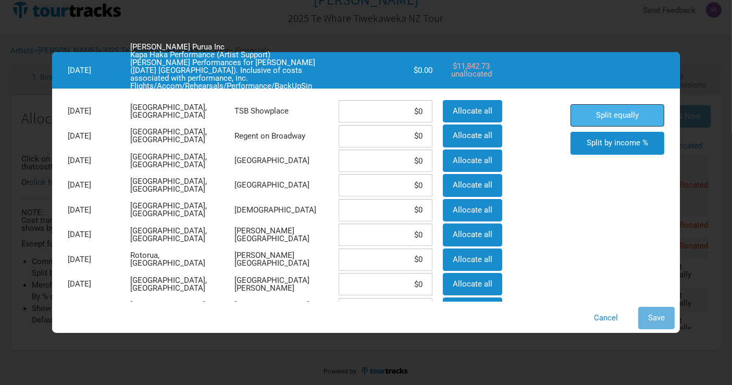
type input "$910.97"
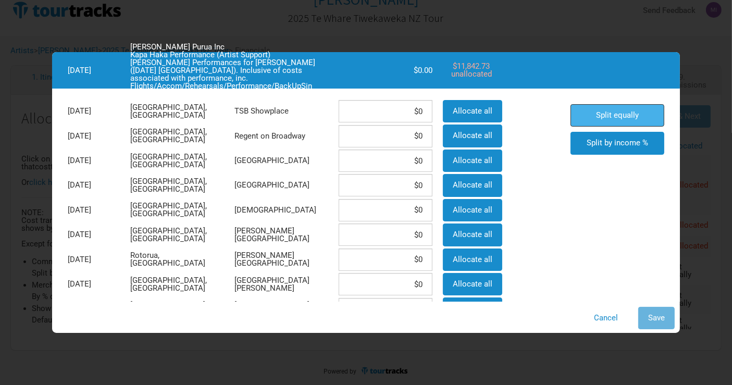
type input "$910.97"
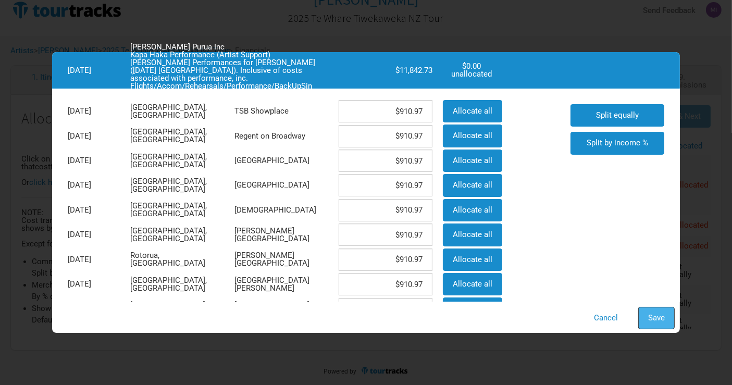
click at [659, 313] on span "Save" at bounding box center [656, 317] width 17 height 9
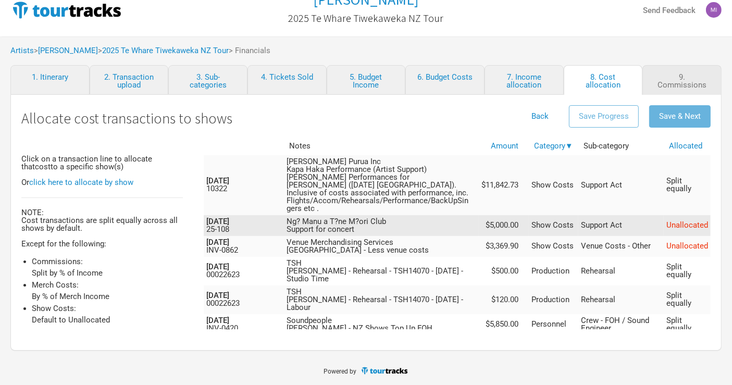
click at [432, 216] on td "Ng? Manu a T?ne M?ori Club Support for concert" at bounding box center [381, 225] width 195 height 21
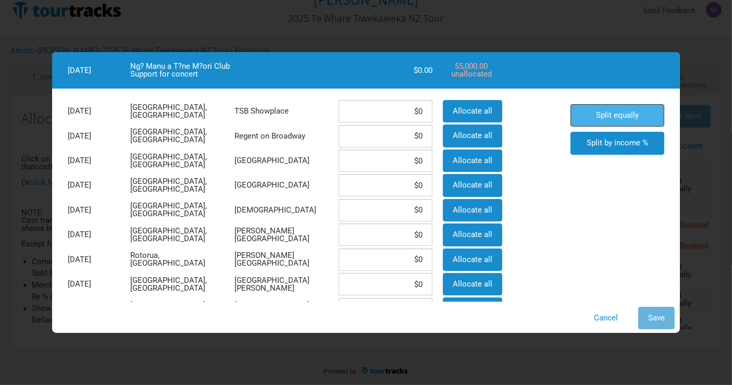
click at [597, 116] on span "Split equally" at bounding box center [617, 114] width 43 height 9
type input "$384.61"
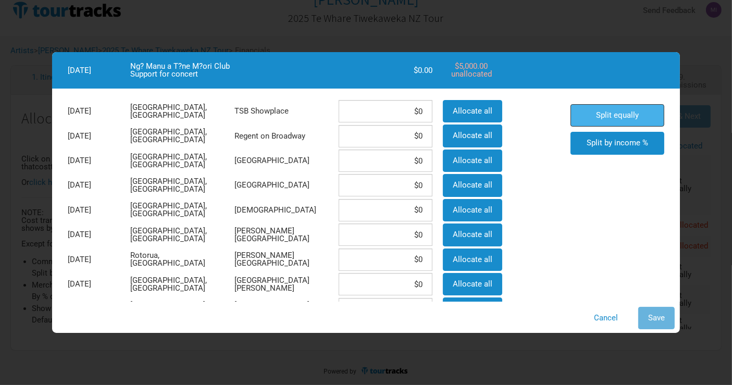
type input "$384.61"
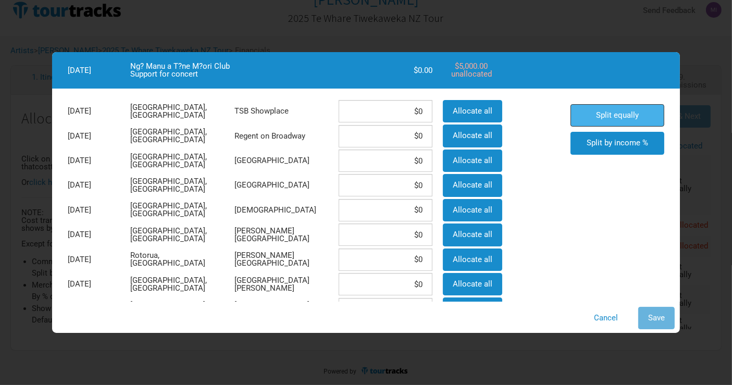
type input "$384.61"
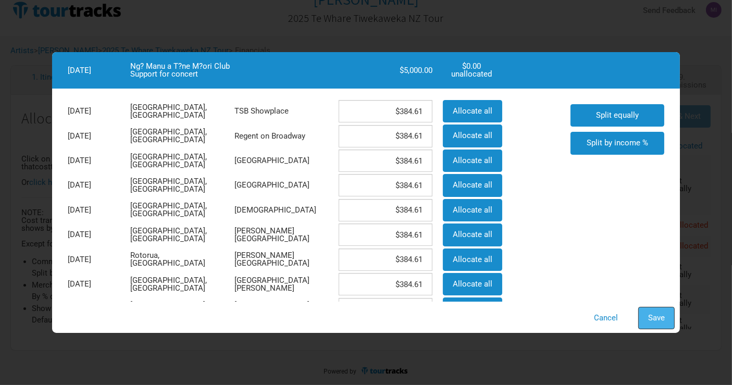
click at [661, 315] on span "Save" at bounding box center [656, 317] width 17 height 9
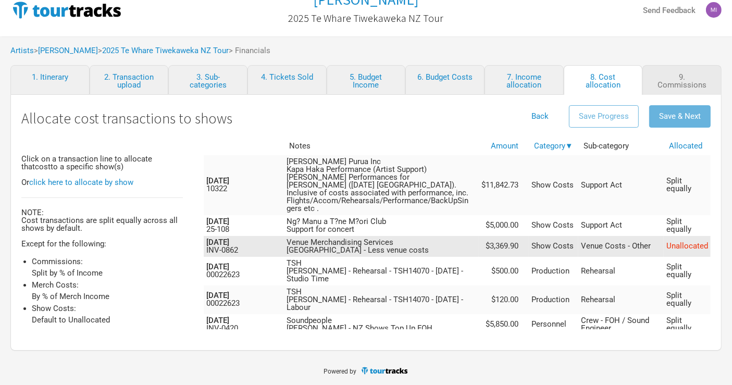
click at [421, 239] on td "Venue Merchandising Services [GEOGRAPHIC_DATA] - Less venue costs" at bounding box center [381, 246] width 195 height 21
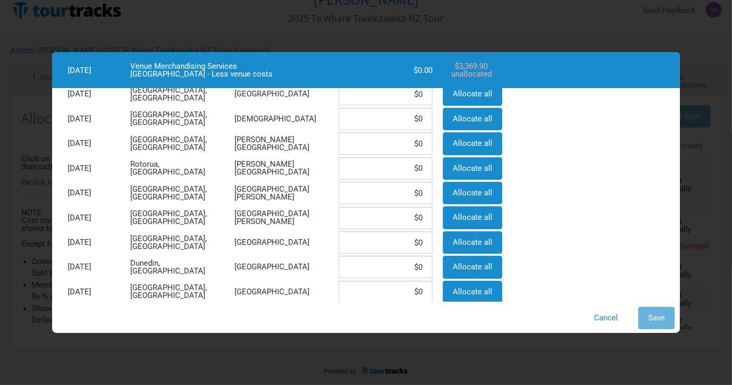
scroll to position [116, 0]
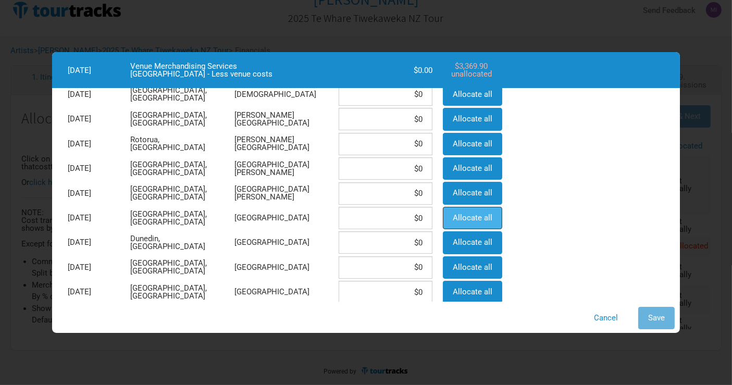
click at [466, 216] on span "Allocate all" at bounding box center [473, 217] width 40 height 9
type input "$3,369.9"
click at [657, 316] on span "Save" at bounding box center [656, 317] width 17 height 9
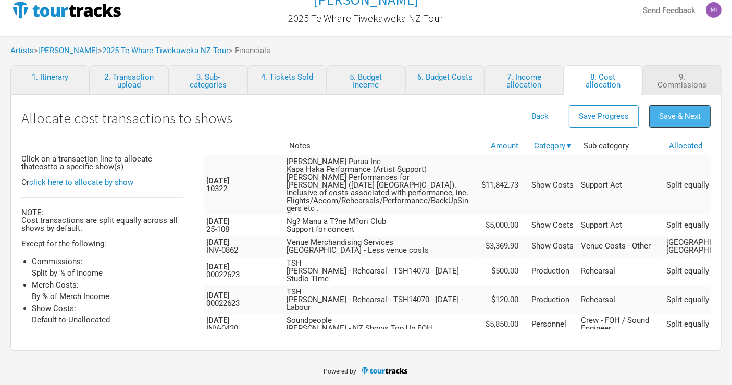
click at [675, 110] on button "Save & Next" at bounding box center [679, 116] width 61 height 22
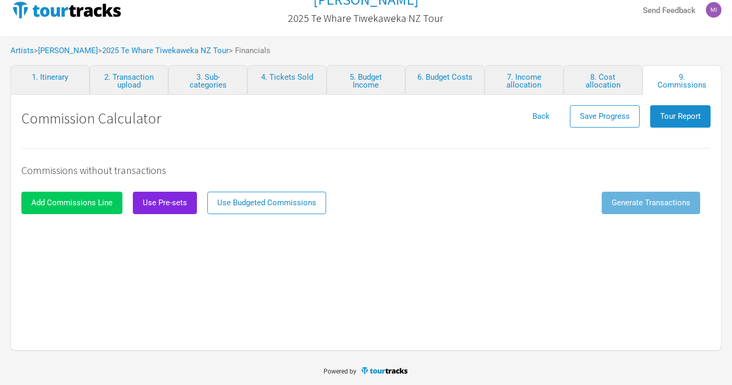
click at [70, 206] on span "Add Commissions Line" at bounding box center [71, 202] width 81 height 9
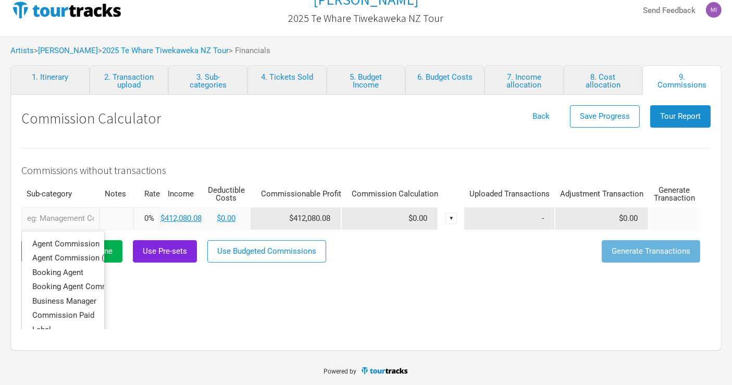
click at [73, 215] on input "text" at bounding box center [60, 218] width 78 height 22
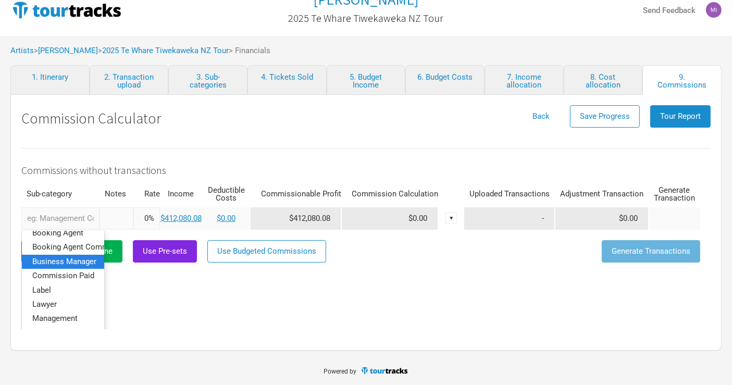
scroll to position [58, 0]
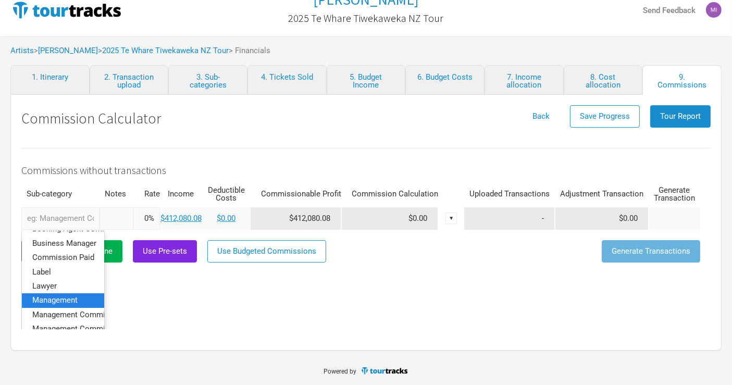
click at [77, 301] on span "Management" at bounding box center [54, 300] width 45 height 9
type input "Management"
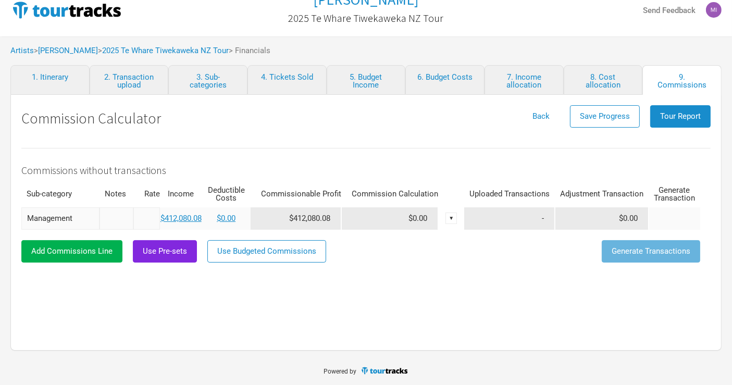
click at [147, 221] on input at bounding box center [146, 218] width 27 height 22
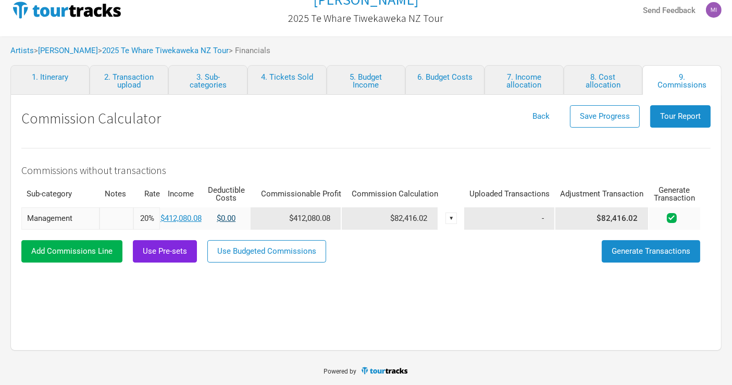
type input "20%"
click at [234, 219] on link "$0.00" at bounding box center [226, 218] width 19 height 9
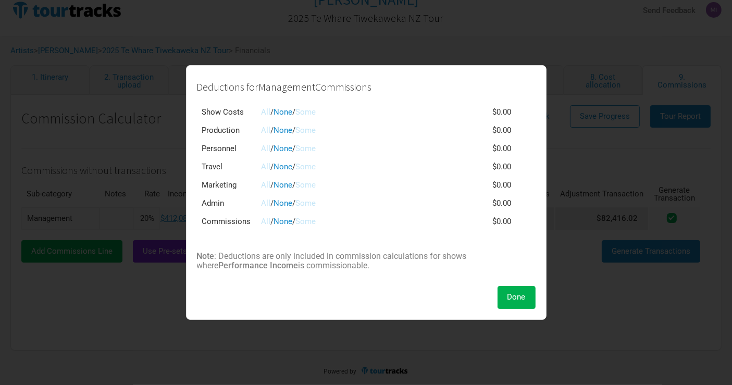
click at [309, 167] on link "Some" at bounding box center [306, 166] width 20 height 9
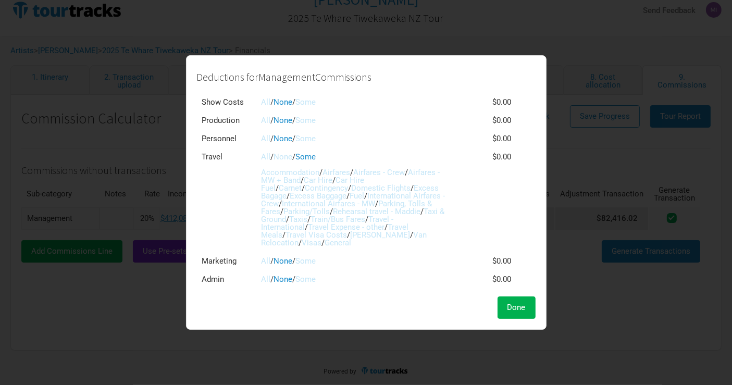
click at [296, 181] on link "Airfares - MW + Band" at bounding box center [351, 176] width 179 height 17
click at [402, 188] on link "Excess Bagage" at bounding box center [351, 191] width 178 height 17
click at [305, 194] on link "Excess Baggage" at bounding box center [318, 195] width 57 height 9
click at [365, 180] on link "Car Hire Fuel" at bounding box center [313, 184] width 103 height 17
click at [413, 201] on link "Parking, Tolls & Fares" at bounding box center [347, 207] width 171 height 17
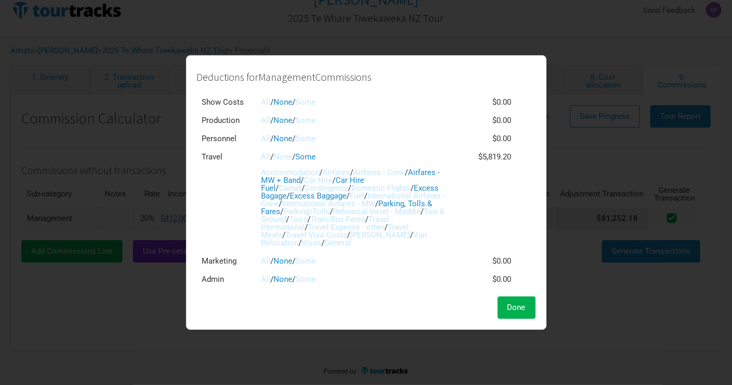
click at [307, 103] on link "Some" at bounding box center [306, 101] width 20 height 9
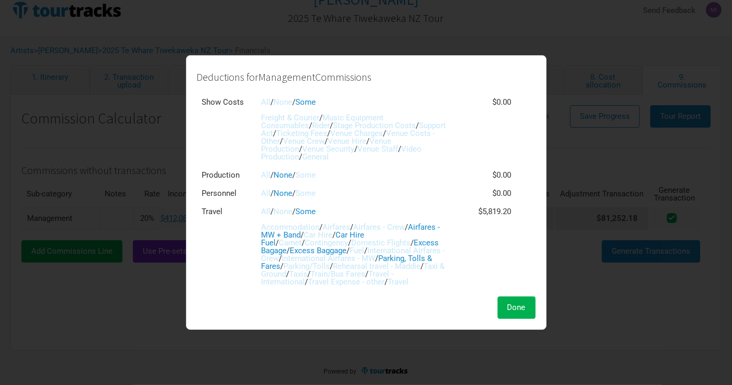
click at [402, 126] on link "Support Act" at bounding box center [354, 129] width 185 height 17
click at [512, 306] on span "Done" at bounding box center [517, 307] width 18 height 9
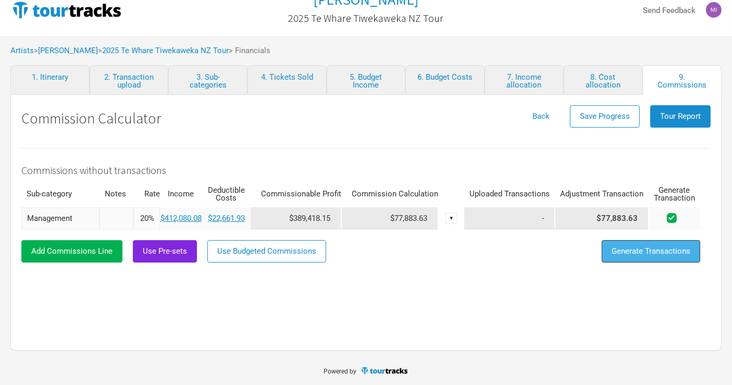
click at [668, 247] on span "Generate Transactions" at bounding box center [651, 251] width 79 height 9
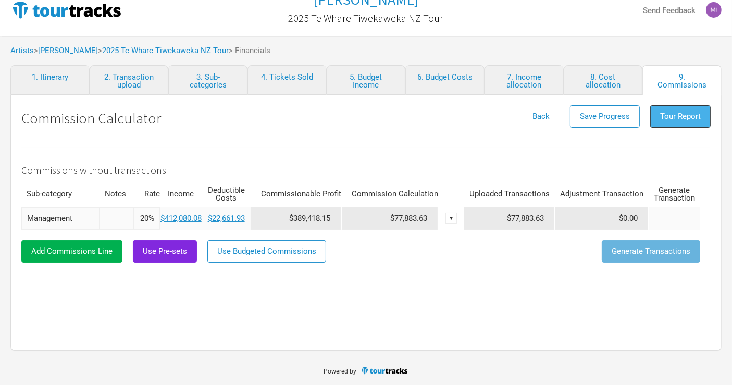
click at [681, 105] on button "Tour Report" at bounding box center [680, 116] width 60 height 22
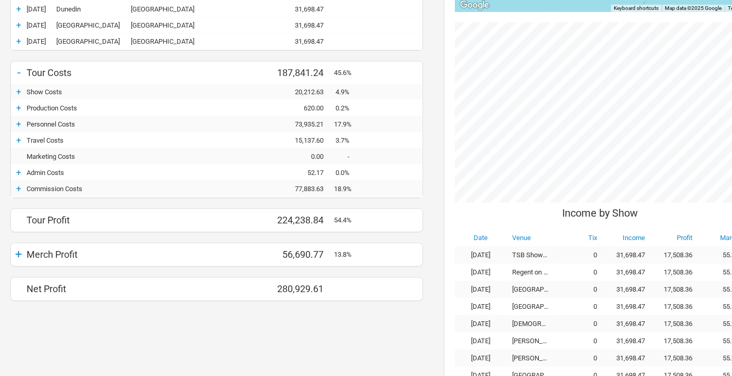
scroll to position [347, 0]
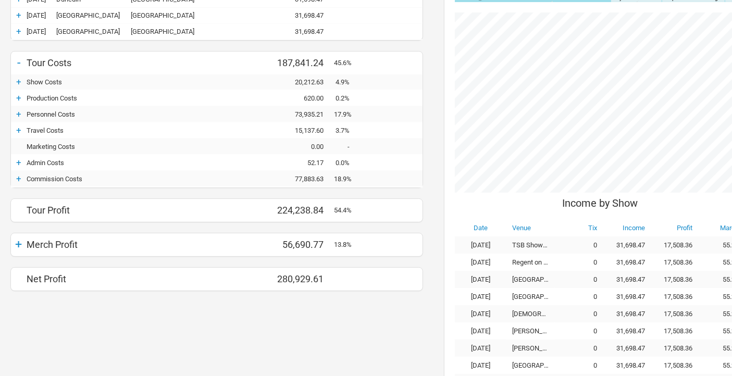
click at [19, 174] on div "+" at bounding box center [19, 179] width 16 height 10
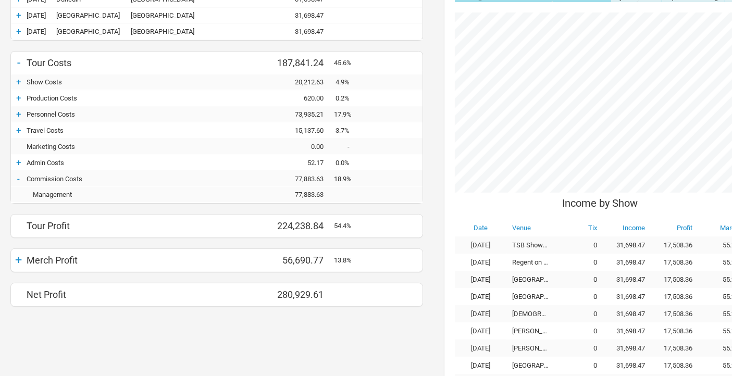
click at [21, 176] on div "-" at bounding box center [19, 179] width 16 height 10
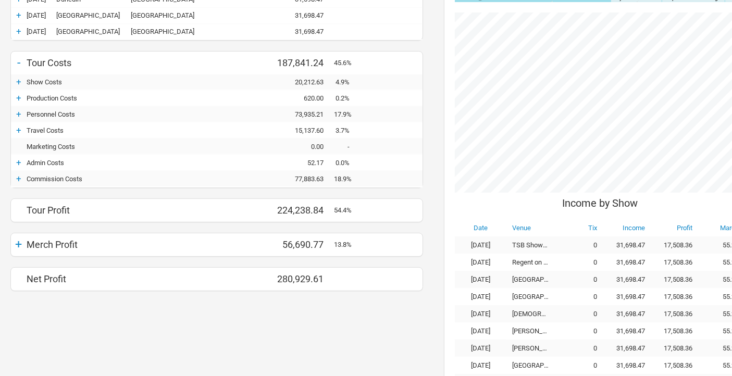
click at [19, 237] on div "+" at bounding box center [19, 244] width 16 height 15
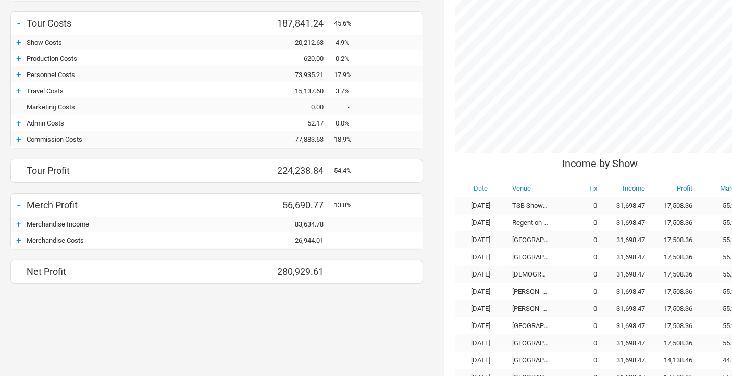
scroll to position [405, 0]
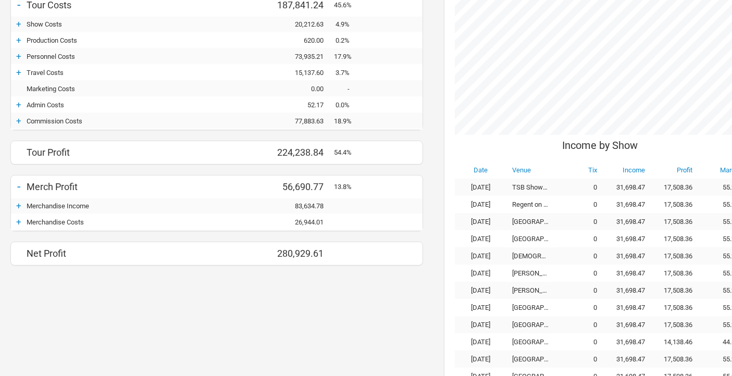
click at [21, 219] on div "+" at bounding box center [19, 222] width 16 height 10
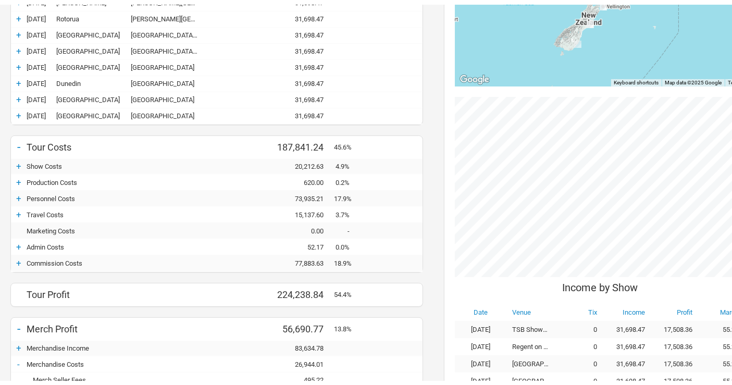
scroll to position [0, 0]
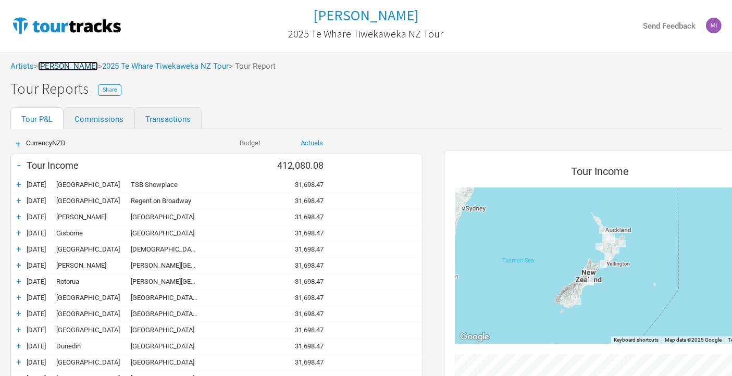
click at [71, 67] on link "[PERSON_NAME]" at bounding box center [68, 65] width 60 height 9
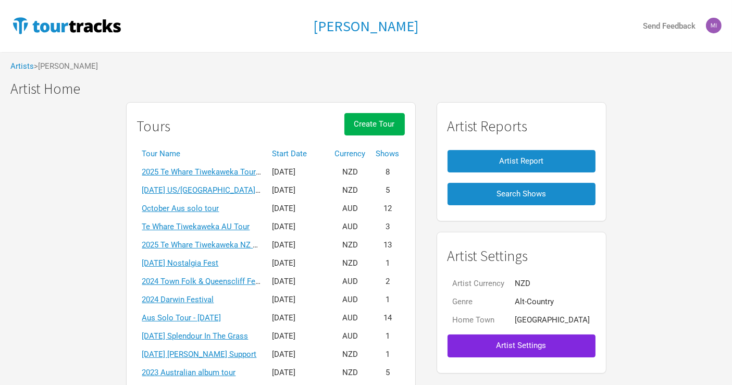
click at [314, 152] on th "Start Date" at bounding box center [298, 154] width 63 height 18
click at [313, 152] on th "Start Date ▼" at bounding box center [298, 154] width 63 height 18
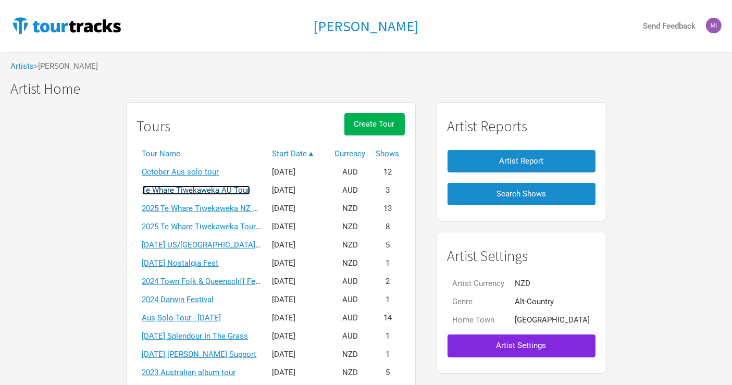
click at [249, 188] on link "Te Whare Tiwekaweka AU Tour" at bounding box center [196, 190] width 108 height 9
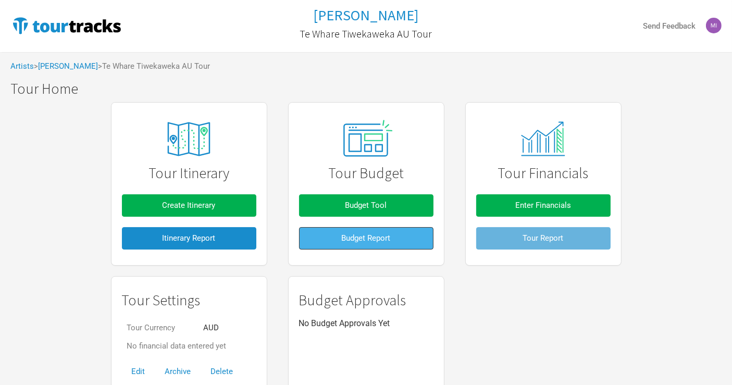
click at [353, 233] on span "Budget Report" at bounding box center [366, 237] width 49 height 9
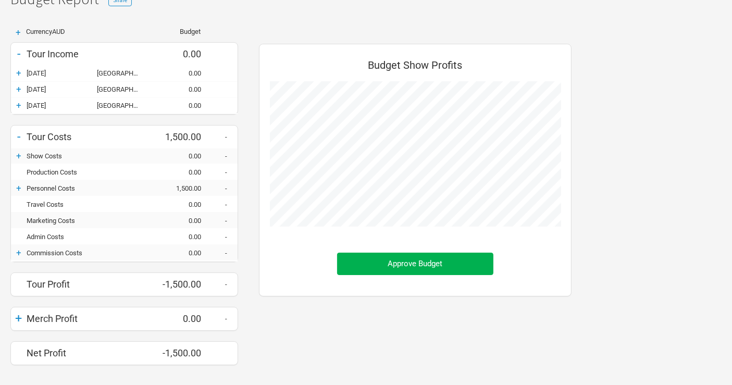
scroll to position [106, 0]
